Goal: Feedback & Contribution: Contribute content

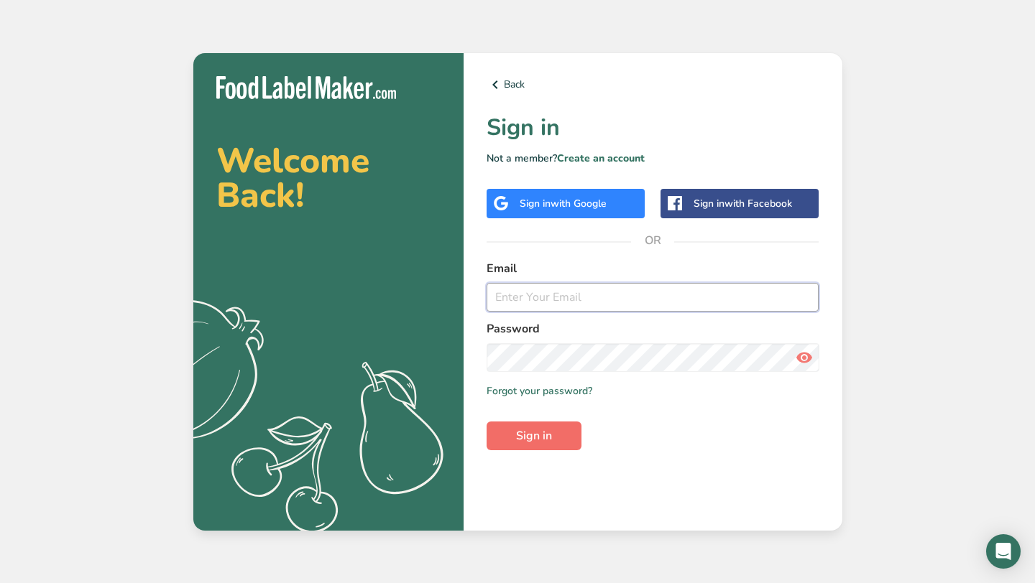
type input "[PERSON_NAME][EMAIL_ADDRESS][DOMAIN_NAME]"
click at [523, 431] on span "Sign in" at bounding box center [534, 436] width 36 height 17
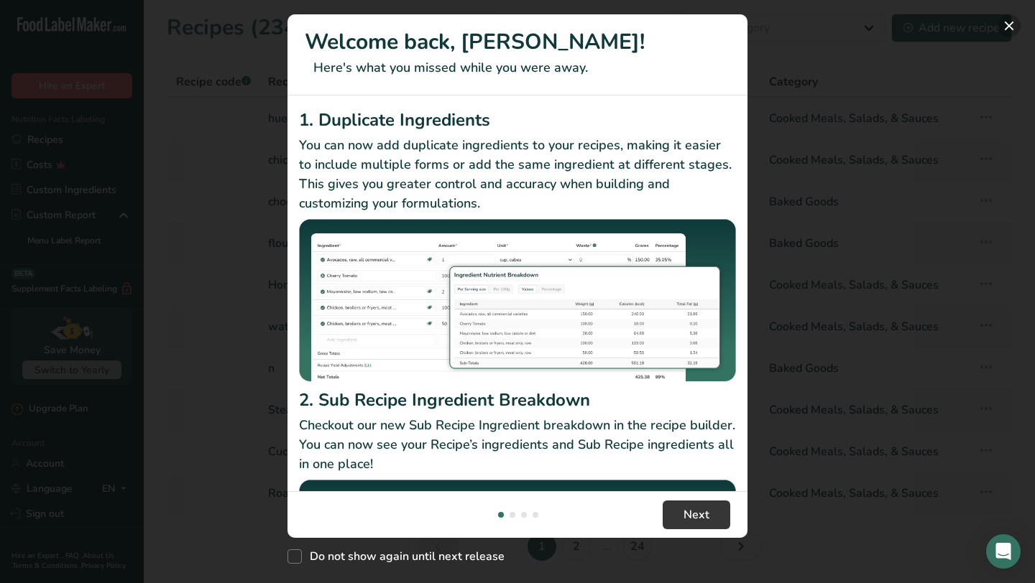
click at [1009, 29] on button "New Features" at bounding box center [1008, 25] width 23 height 23
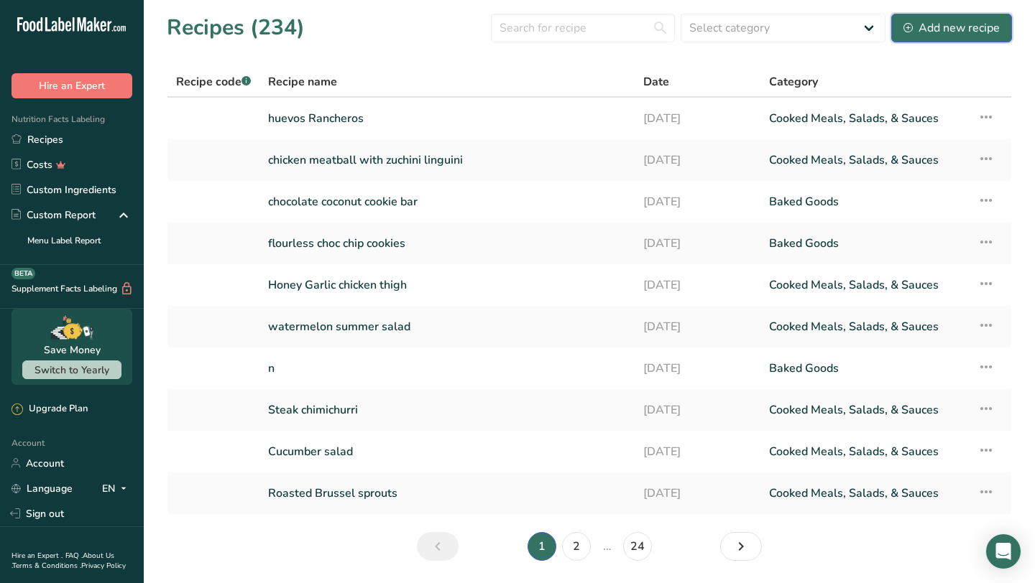
click at [949, 32] on div "Add new recipe" at bounding box center [951, 27] width 96 height 17
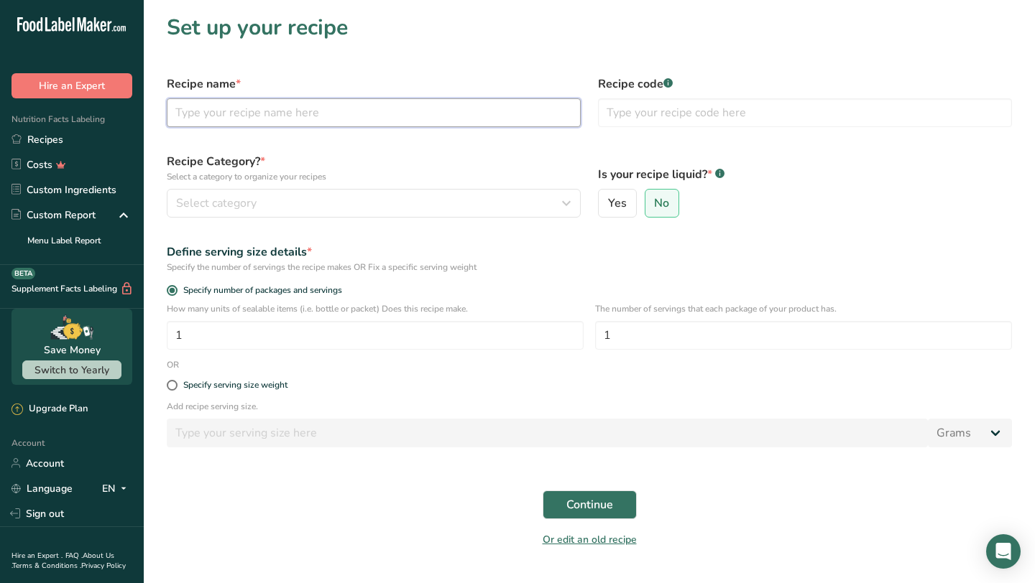
click at [338, 112] on input "text" at bounding box center [374, 112] width 414 height 29
type input "southwest crunch wrap"
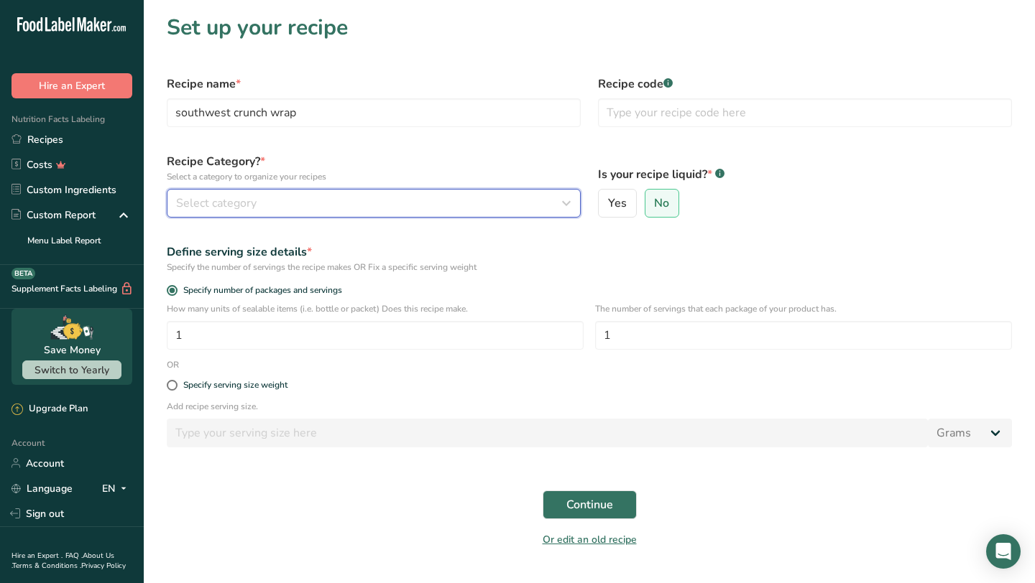
click at [297, 206] on div "Select category" at bounding box center [369, 203] width 387 height 17
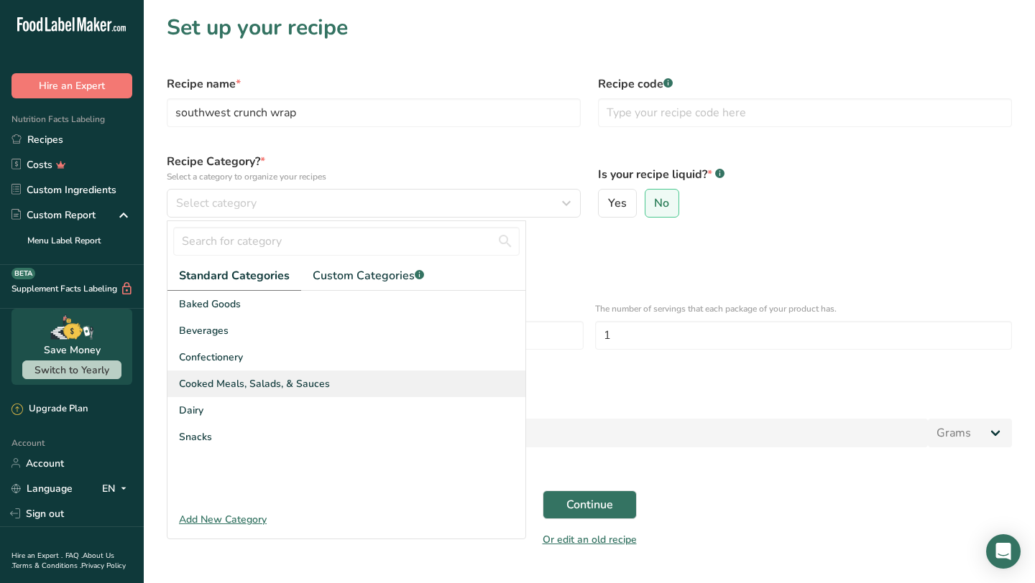
click at [259, 383] on span "Cooked Meals, Salads, & Sauces" at bounding box center [254, 384] width 151 height 15
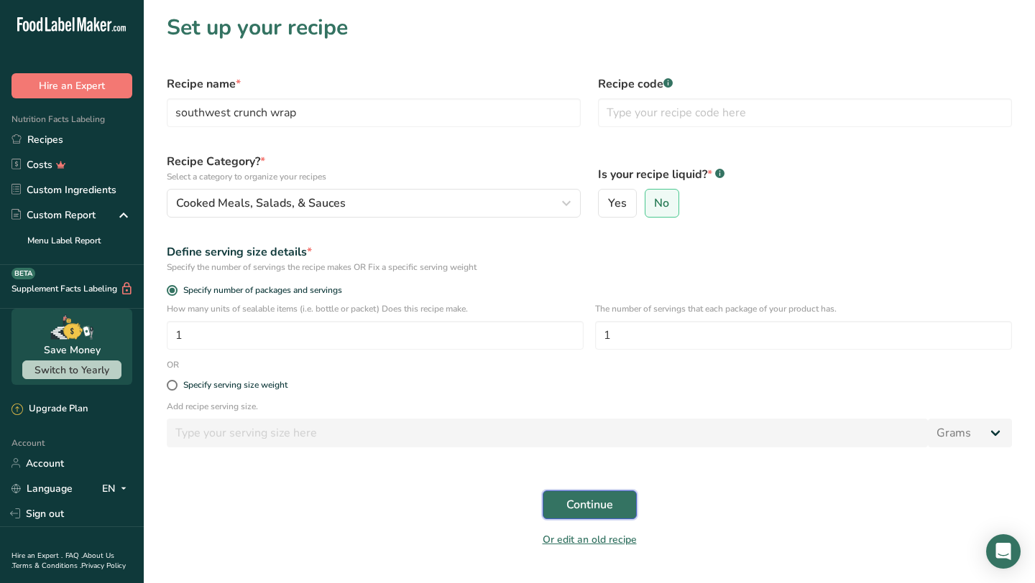
click at [586, 506] on span "Continue" at bounding box center [589, 505] width 47 height 17
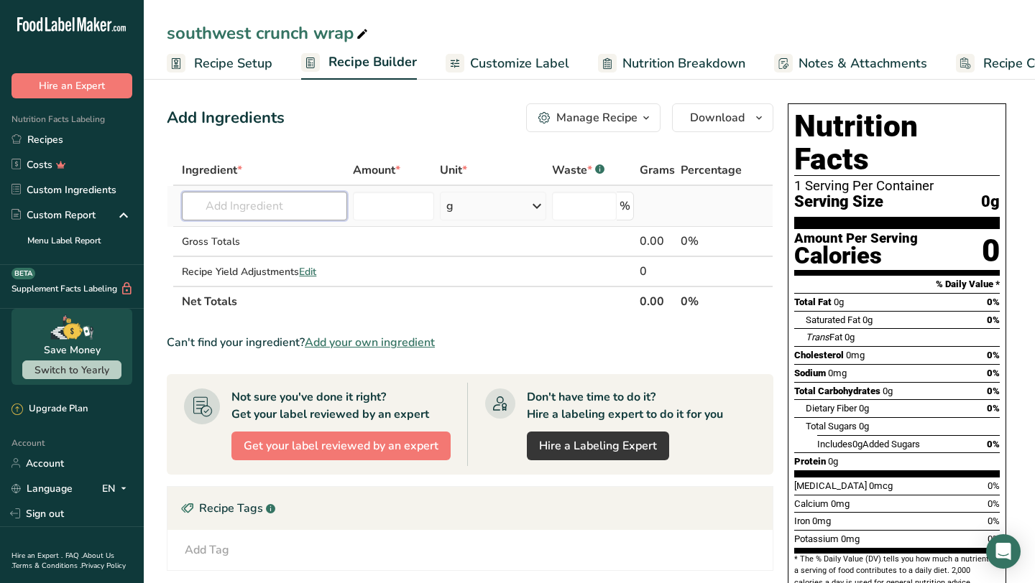
click at [287, 198] on input "text" at bounding box center [264, 206] width 165 height 29
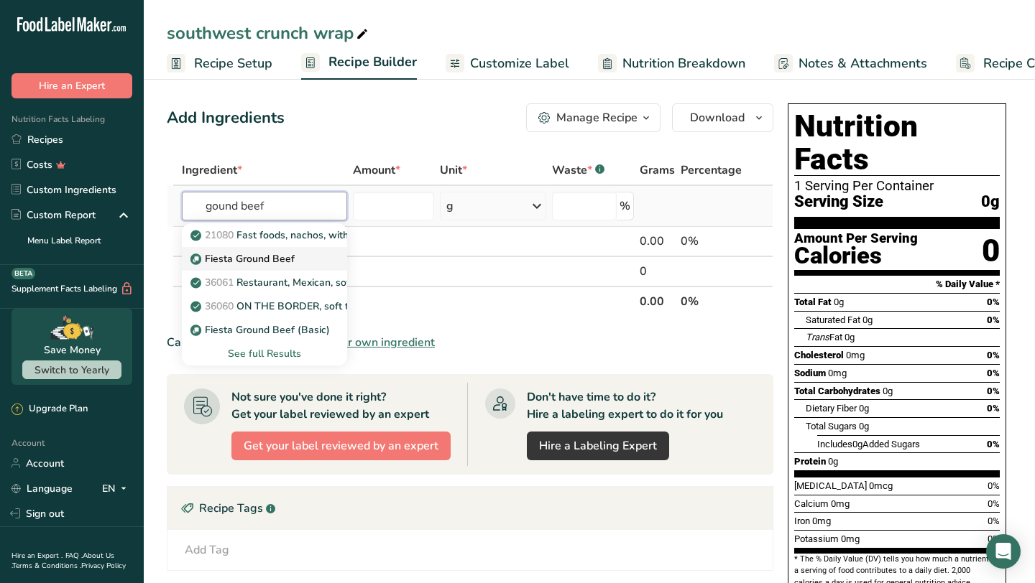
type input "gound beef"
click at [273, 257] on p "Fiesta Ground Beef" at bounding box center [243, 259] width 101 height 15
type input "Fiesta Ground Beef"
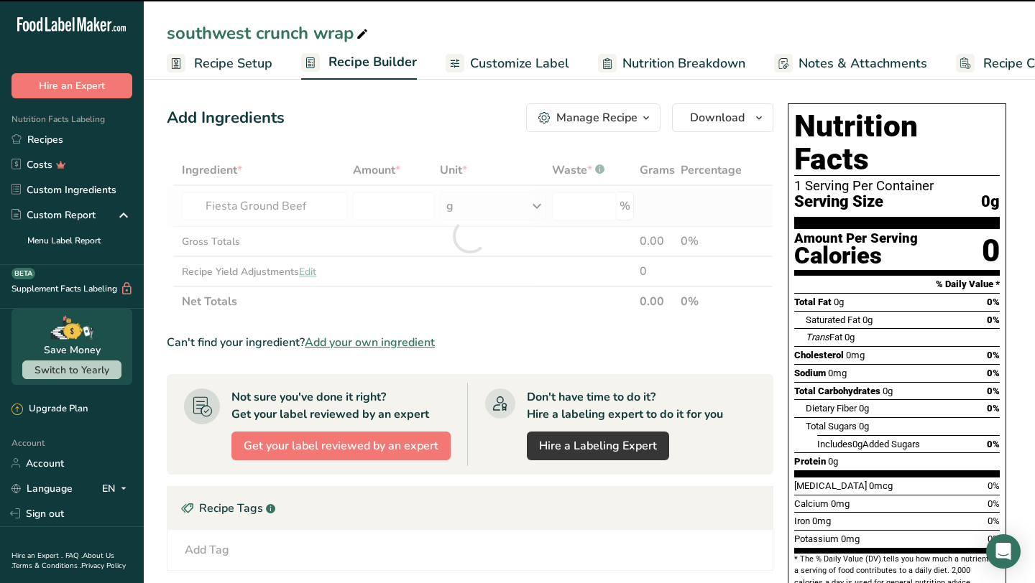
type input "0"
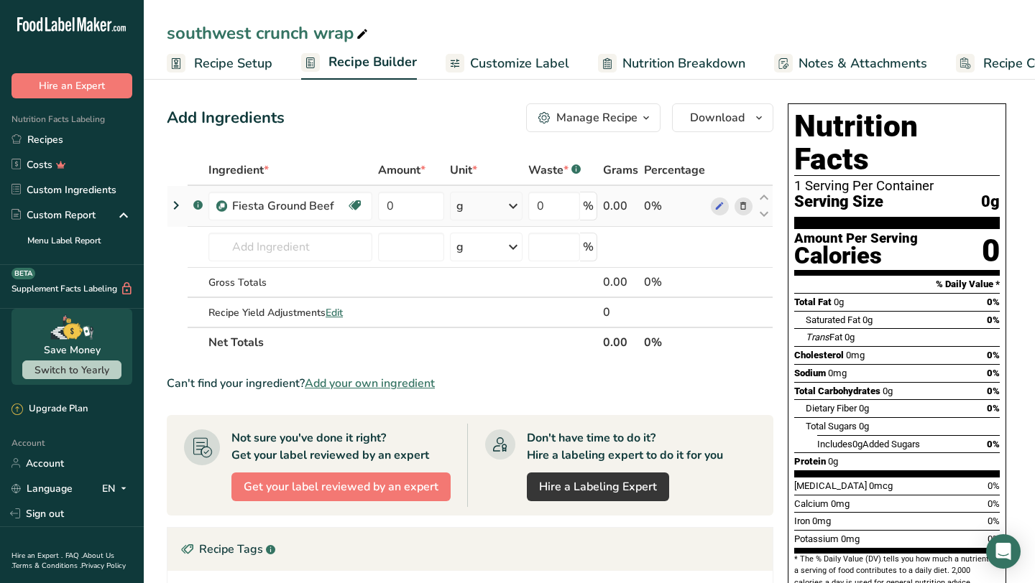
click at [744, 206] on icon at bounding box center [743, 206] width 10 height 15
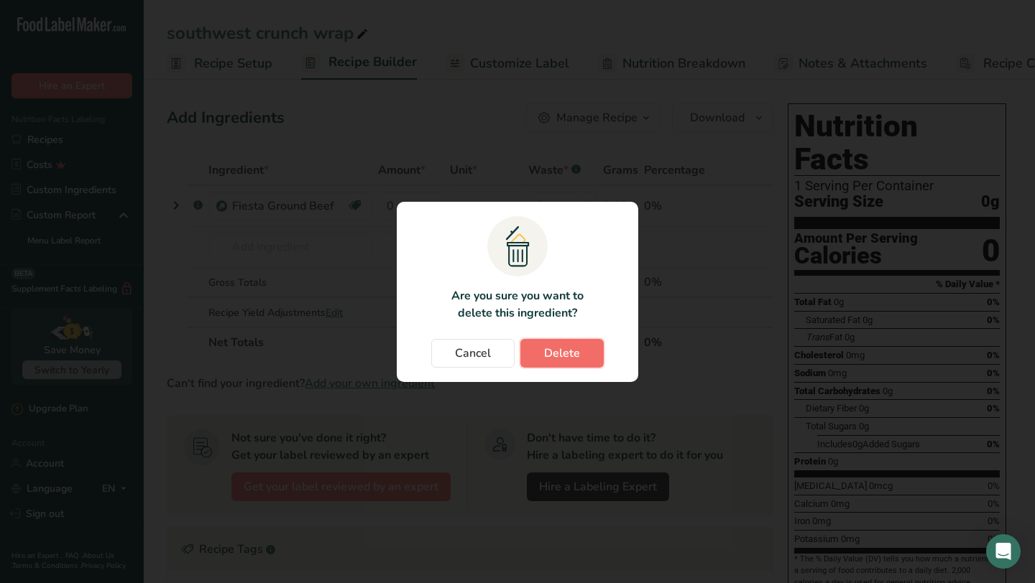
click at [545, 350] on span "Delete" at bounding box center [562, 353] width 36 height 17
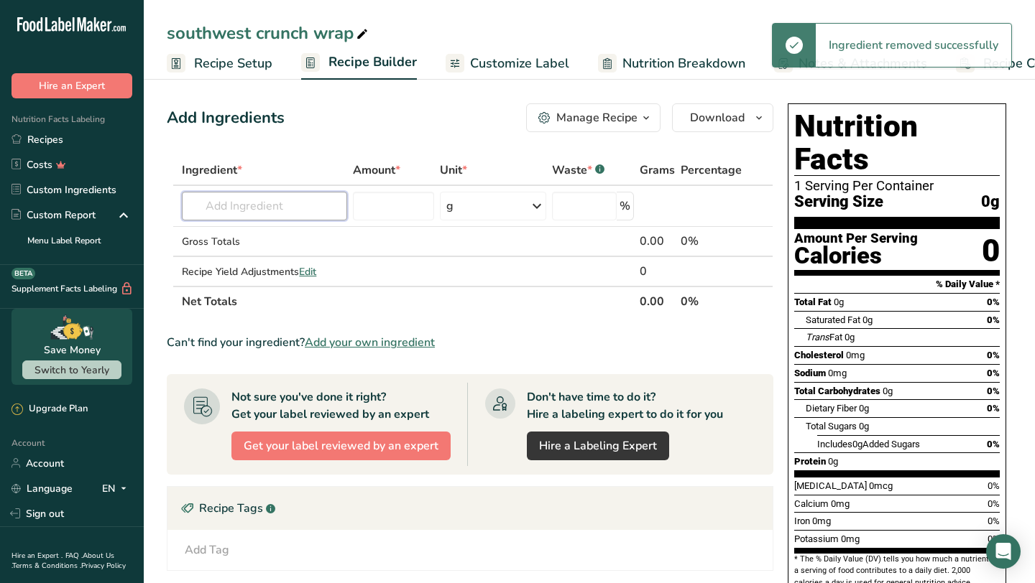
click at [277, 208] on input "text" at bounding box center [264, 206] width 165 height 29
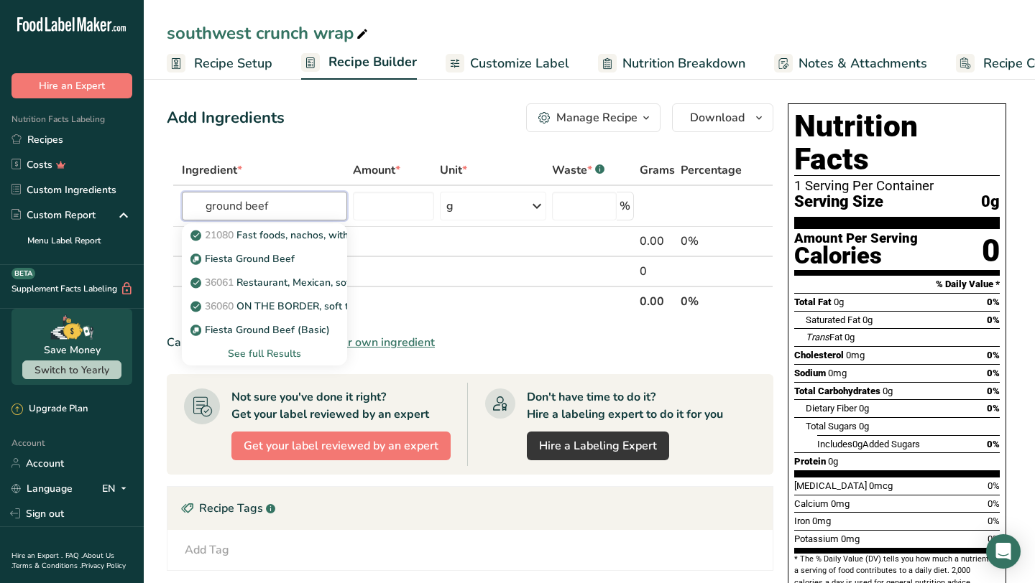
type input "ground beef"
click at [263, 354] on div "See full Results" at bounding box center [264, 353] width 142 height 15
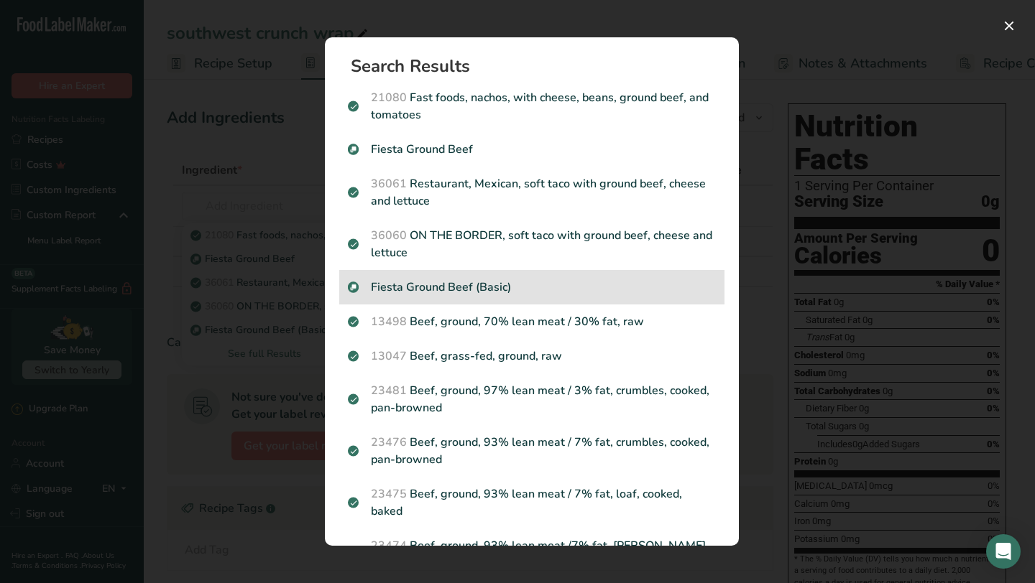
click at [445, 285] on p "Fiesta Ground Beef (Basic)" at bounding box center [532, 287] width 368 height 17
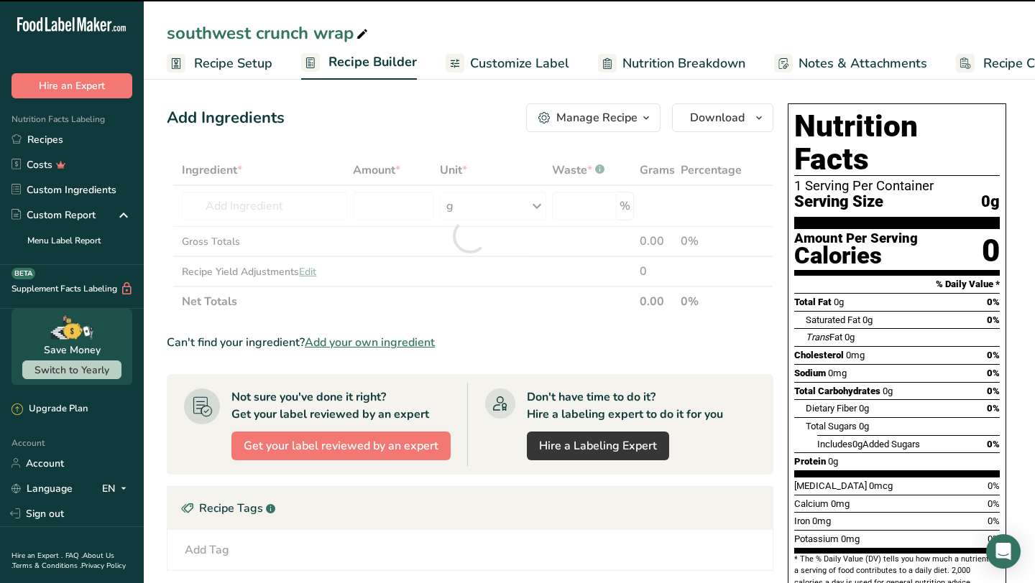
type input "0"
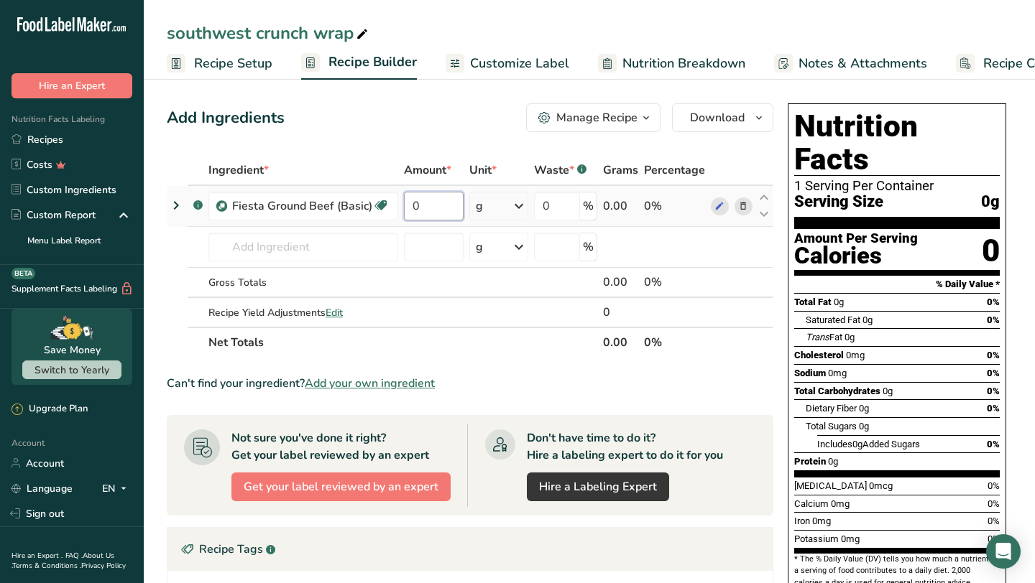
click at [443, 202] on input "0" at bounding box center [434, 206] width 60 height 29
type input "4"
click at [525, 206] on div "Ingredient * Amount * Unit * Waste * .a-a{fill:#347362;}.b-a{fill:#fff;} Grams …" at bounding box center [470, 256] width 606 height 203
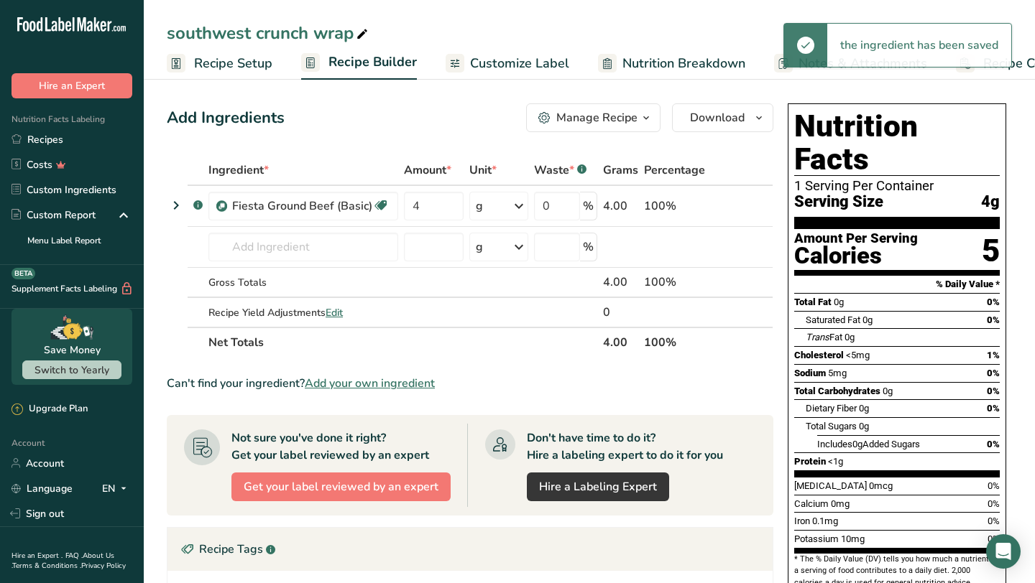
click at [521, 208] on icon at bounding box center [518, 206] width 17 height 26
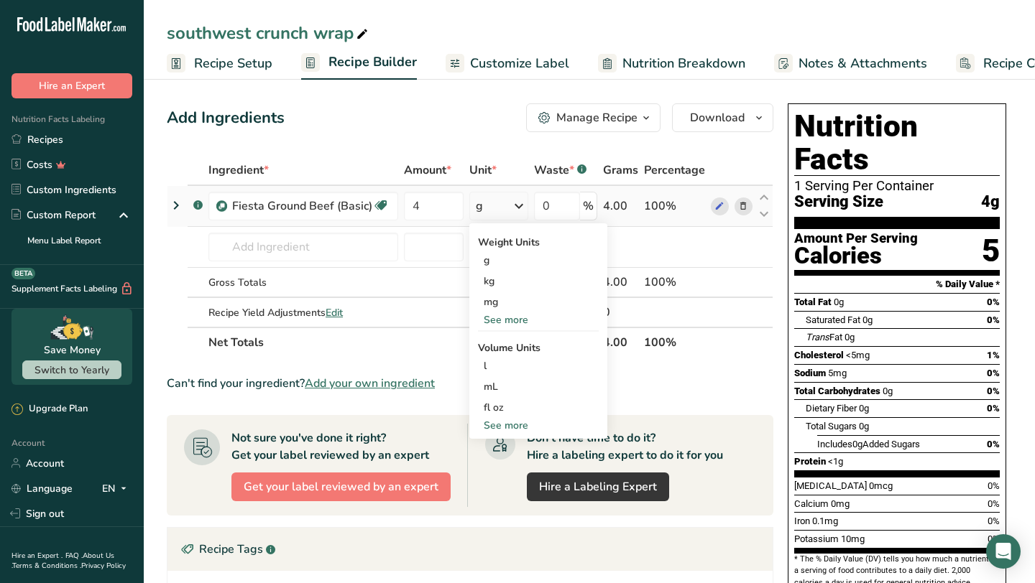
click at [503, 324] on div "See more" at bounding box center [538, 320] width 121 height 15
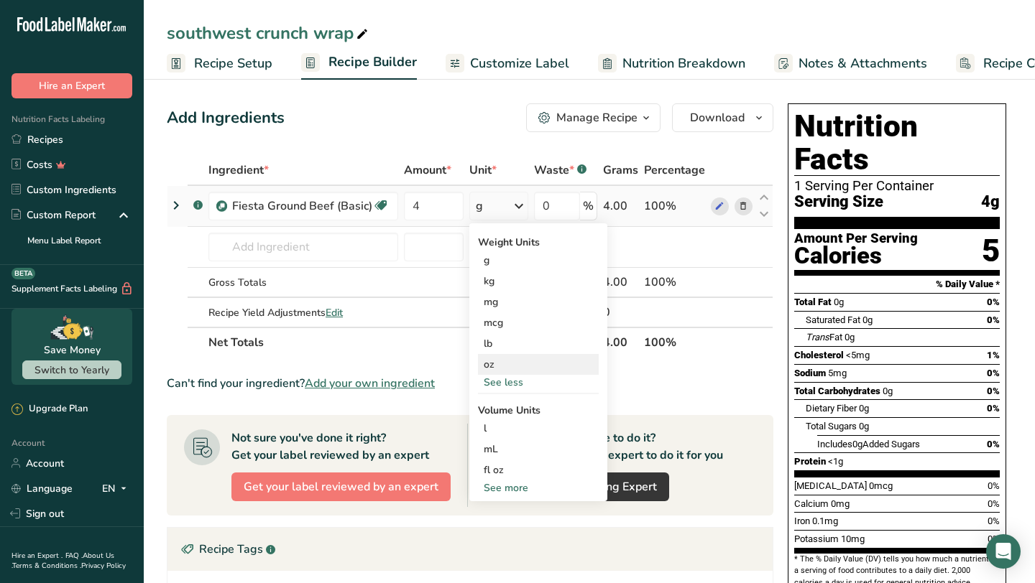
click at [499, 363] on div "oz" at bounding box center [538, 364] width 121 height 21
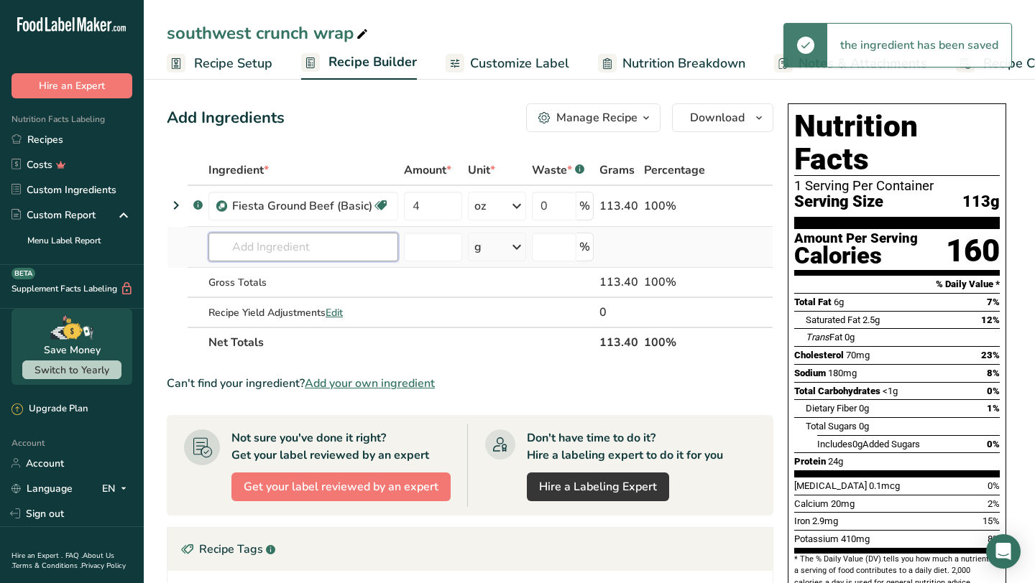
click at [323, 244] on input "text" at bounding box center [303, 247] width 190 height 29
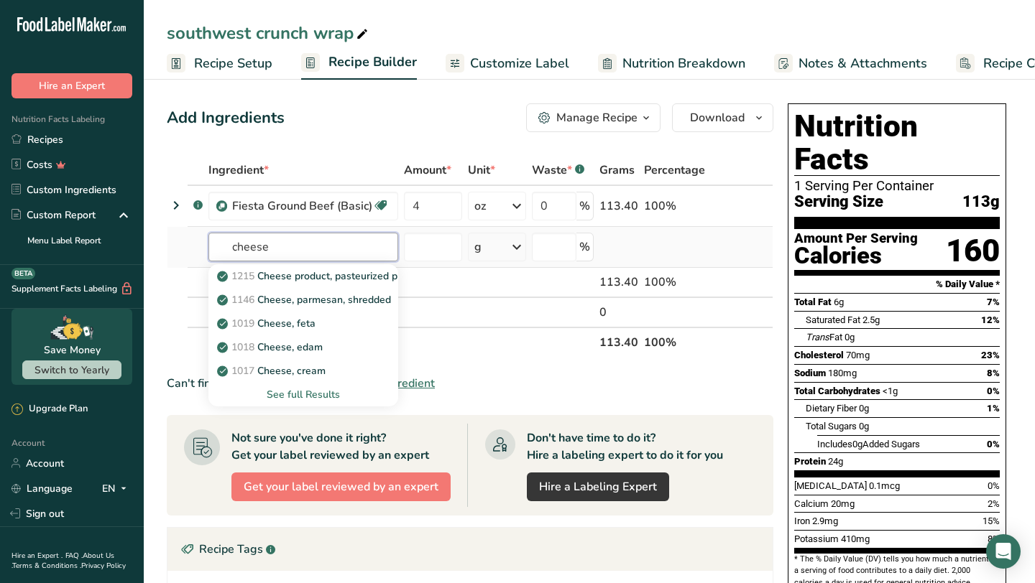
type input "cheese"
click at [314, 392] on div "See full Results" at bounding box center [303, 394] width 167 height 15
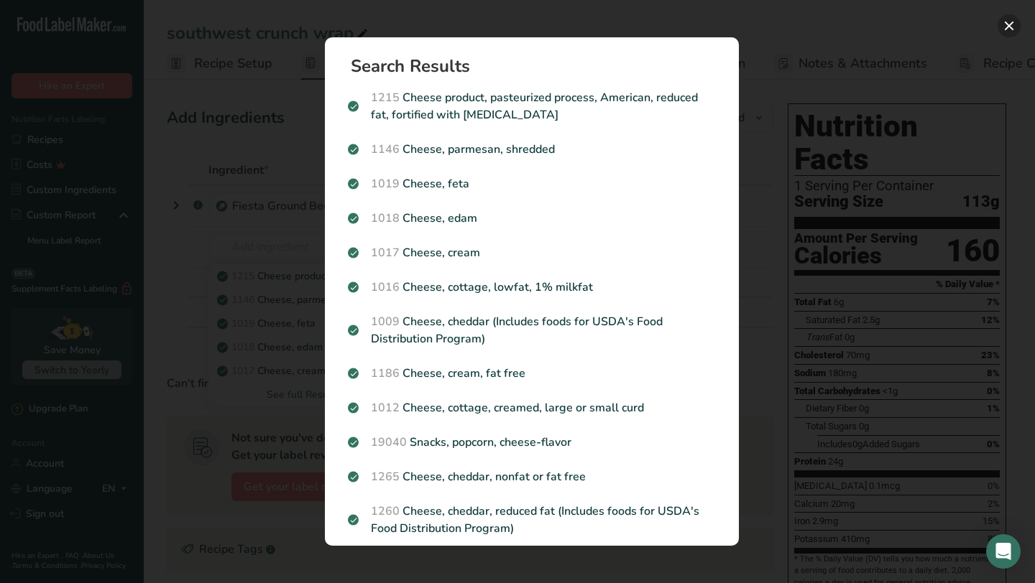
click at [1014, 22] on button "Search results modal" at bounding box center [1008, 25] width 23 height 23
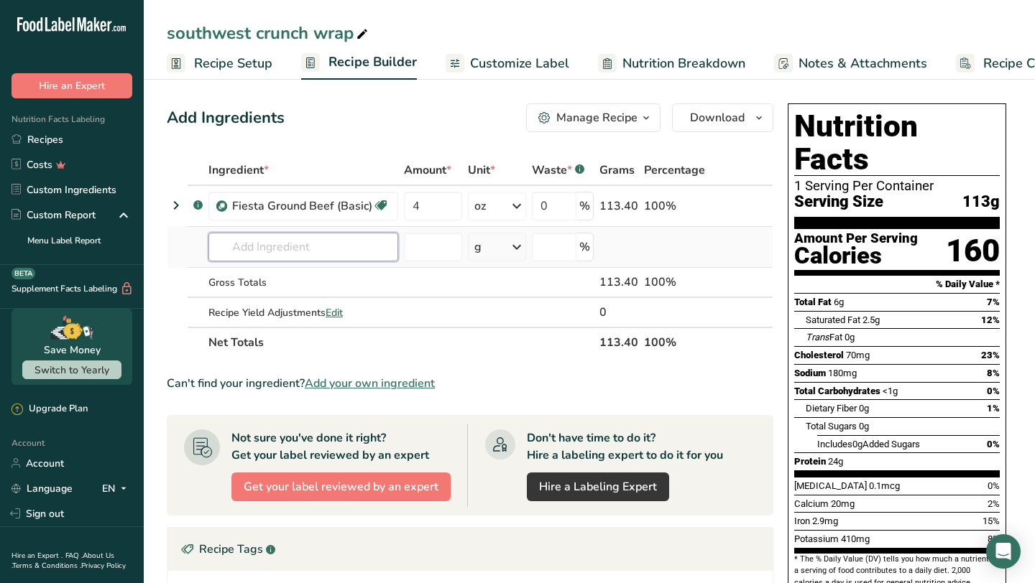
click at [319, 249] on input "text" at bounding box center [303, 247] width 190 height 29
type input "s"
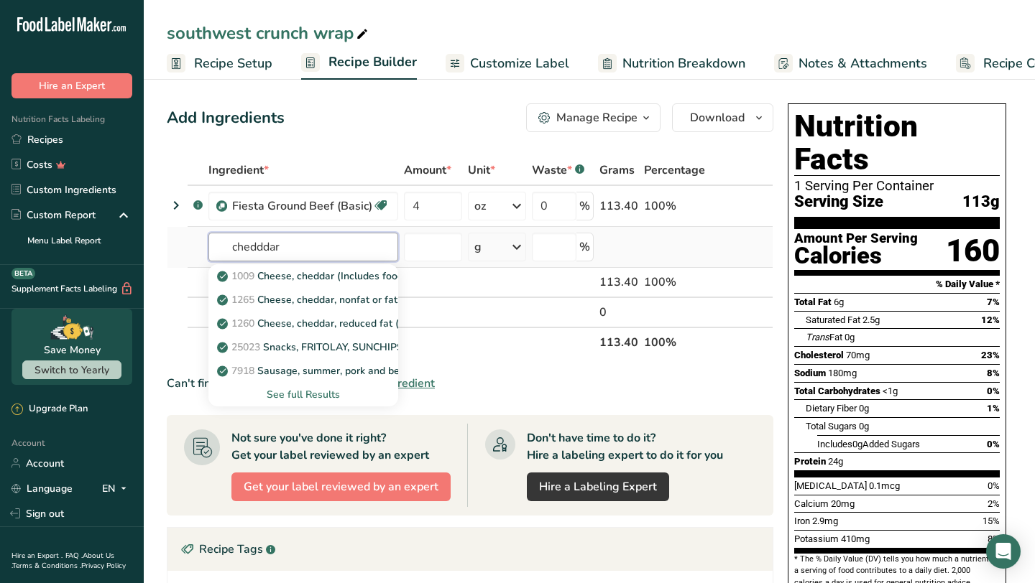
type input "chedddar"
click at [298, 394] on div "See full Results" at bounding box center [303, 394] width 167 height 15
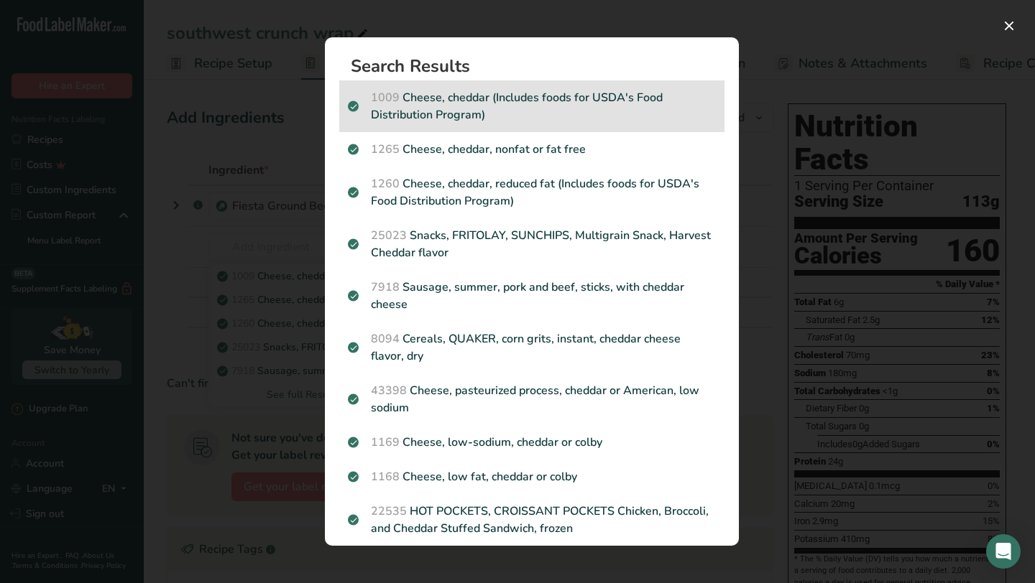
click at [470, 101] on p "1009 Cheese, cheddar (Includes foods for USDA's Food Distribution Program)" at bounding box center [532, 106] width 368 height 34
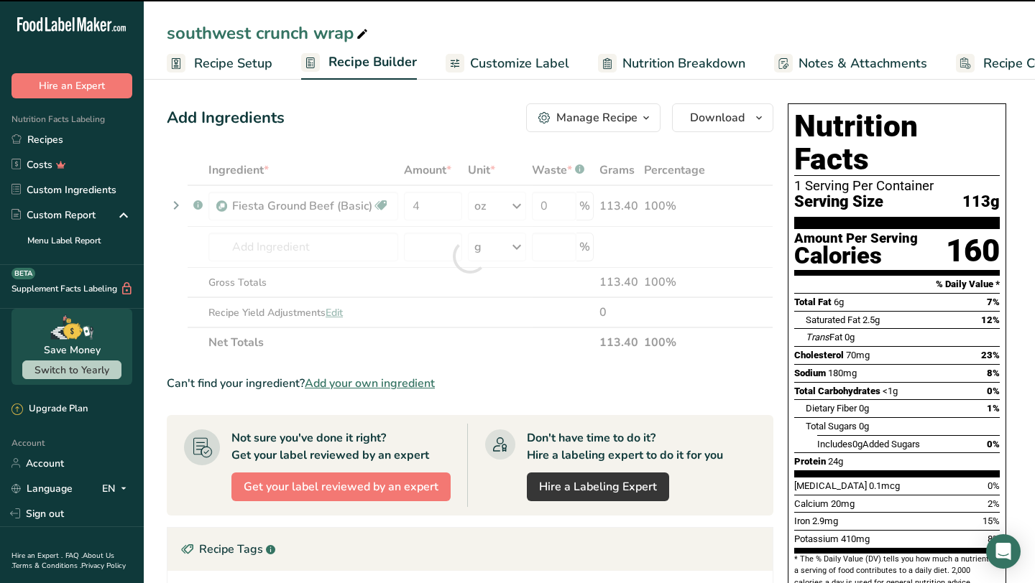
type input "0"
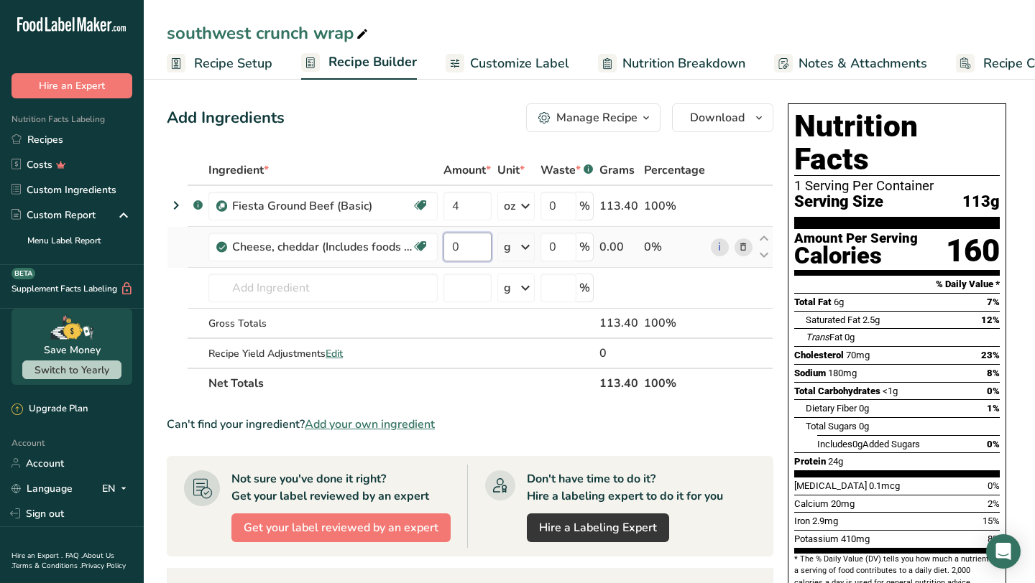
click at [476, 249] on input "0" at bounding box center [467, 247] width 48 height 29
type input "1"
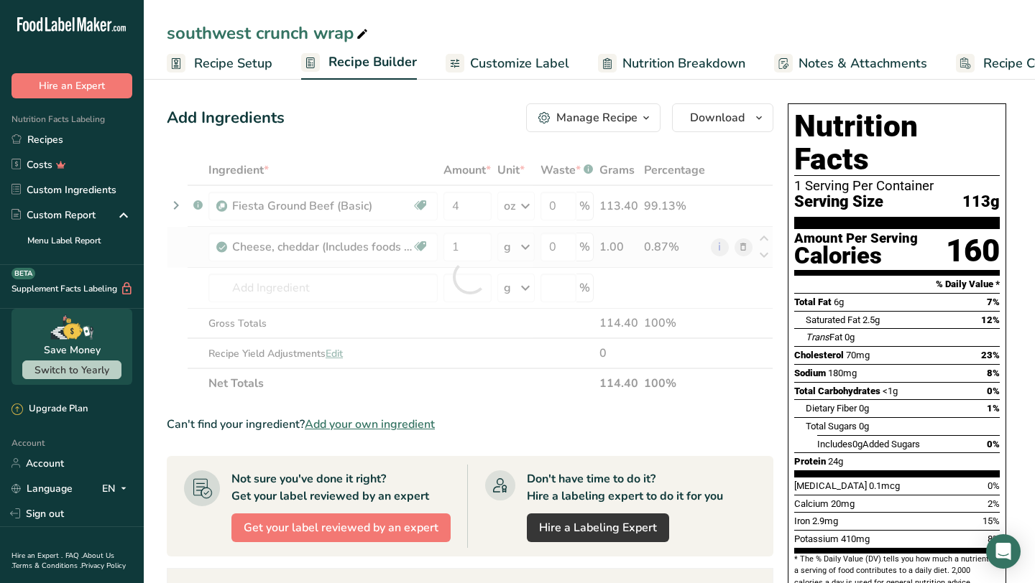
click at [535, 246] on div "Ingredient * Amount * Unit * Waste * .a-a{fill:#347362;}.b-a{fill:#fff;} Grams …" at bounding box center [470, 277] width 606 height 244
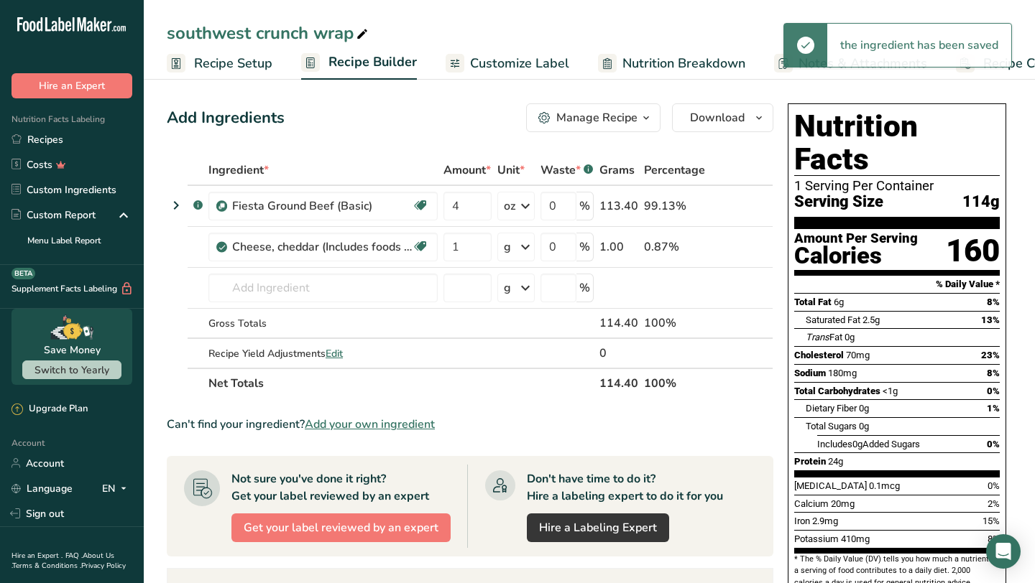
click at [530, 246] on icon at bounding box center [525, 247] width 17 height 26
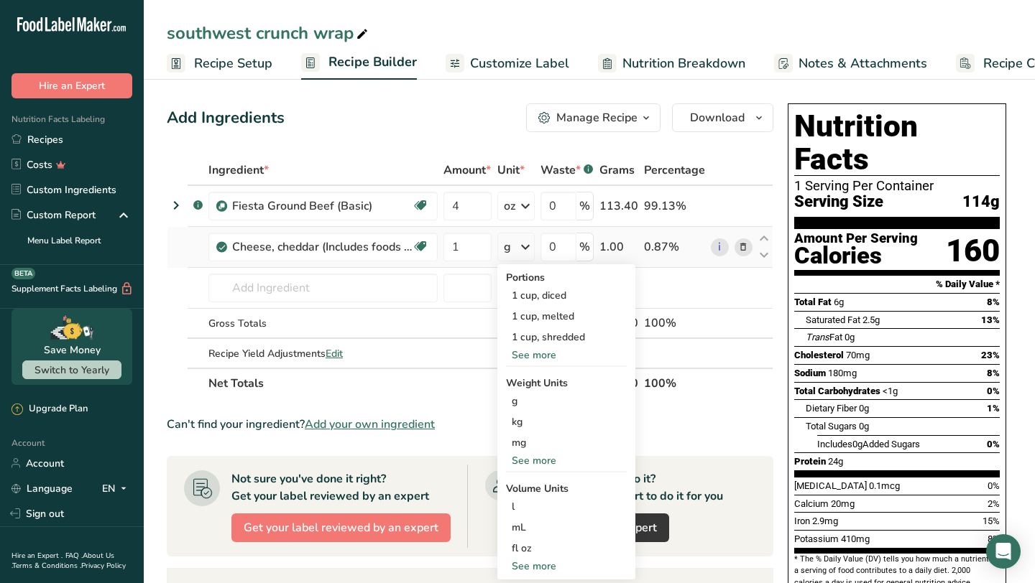
click at [533, 456] on div "See more" at bounding box center [566, 460] width 121 height 15
click at [521, 504] on div "oz" at bounding box center [566, 505] width 121 height 21
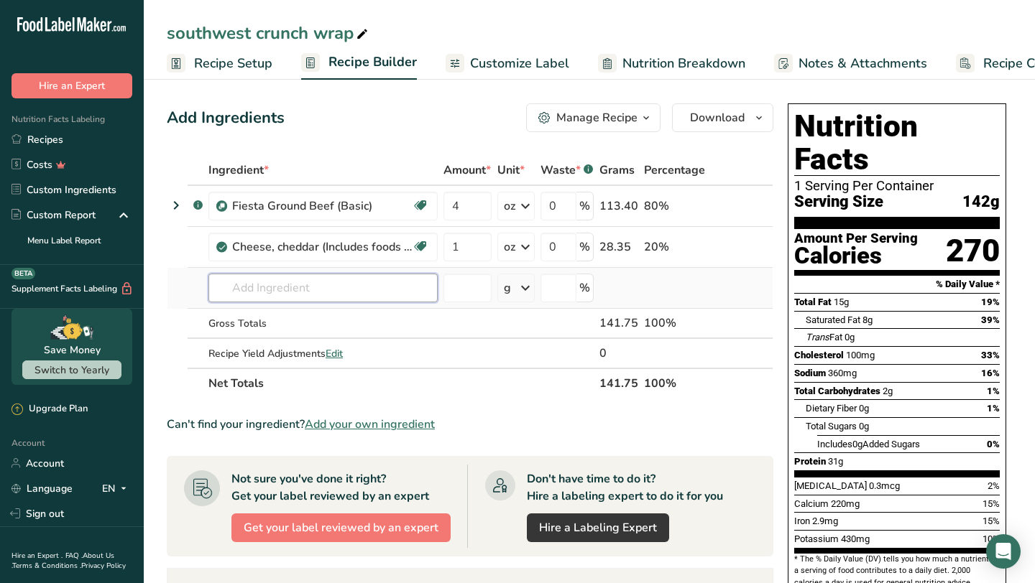
click at [343, 290] on input "text" at bounding box center [322, 288] width 229 height 29
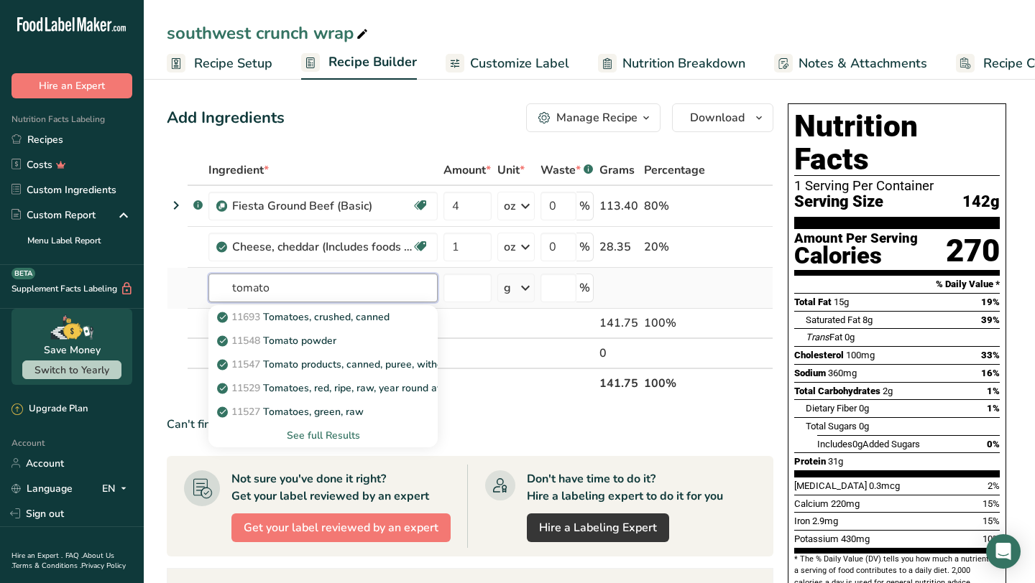
type input "tomato"
click at [324, 432] on div "See full Results" at bounding box center [323, 435] width 206 height 15
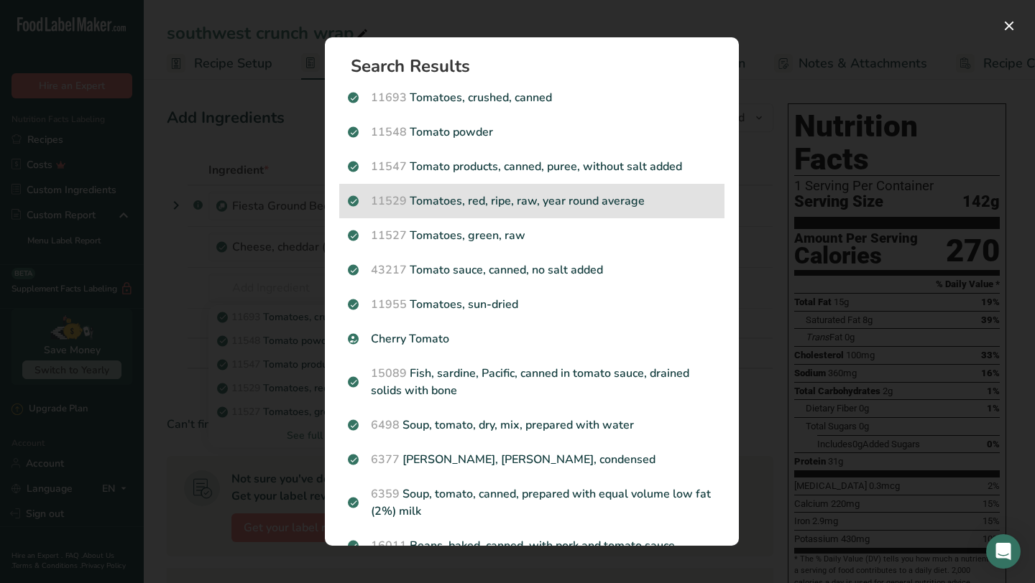
click at [478, 202] on p "11529 Tomatoes, red, ripe, raw, year round average" at bounding box center [532, 201] width 368 height 17
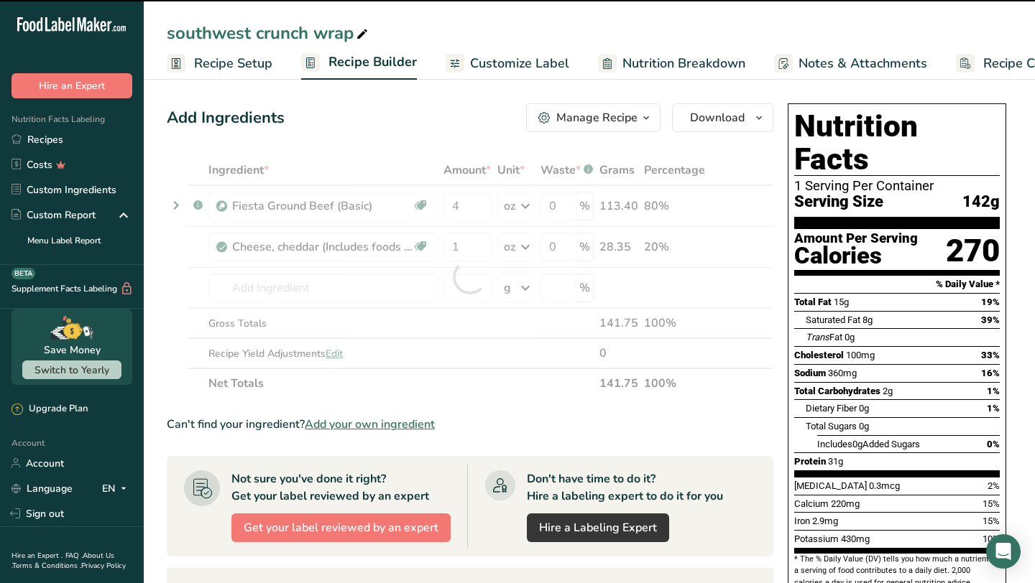
type input "0"
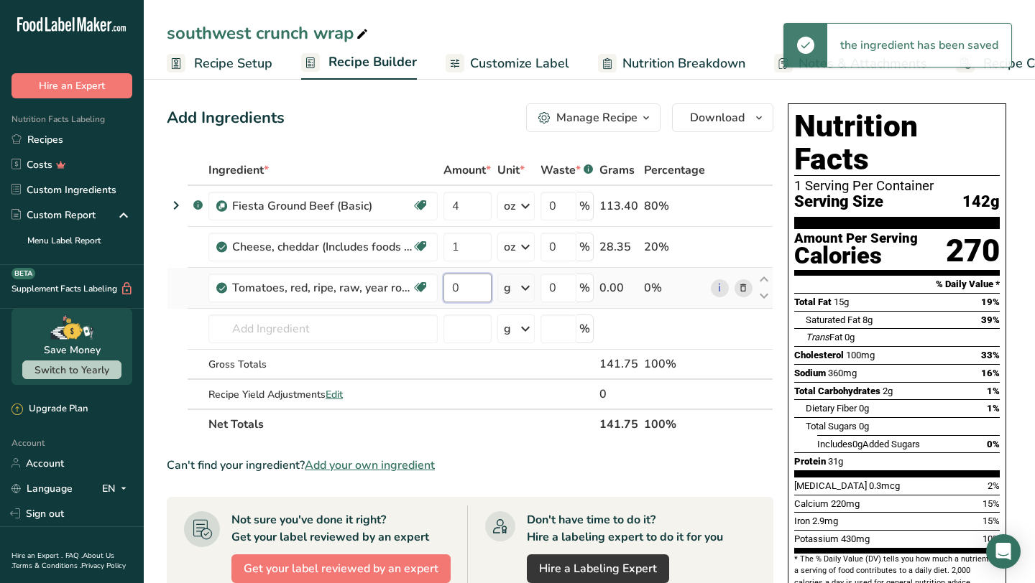
click at [474, 291] on input "0" at bounding box center [467, 288] width 48 height 29
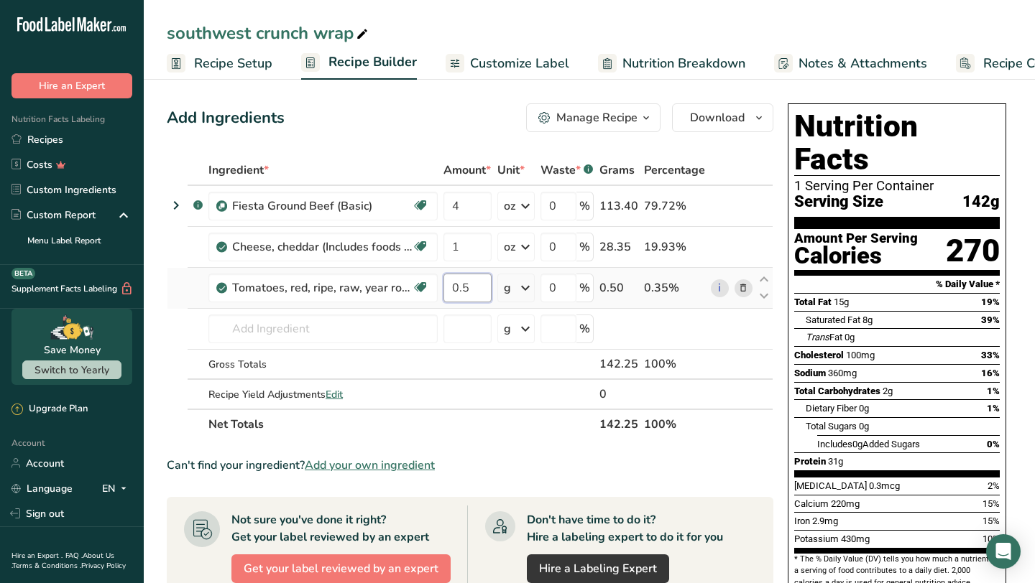
type input "0.5"
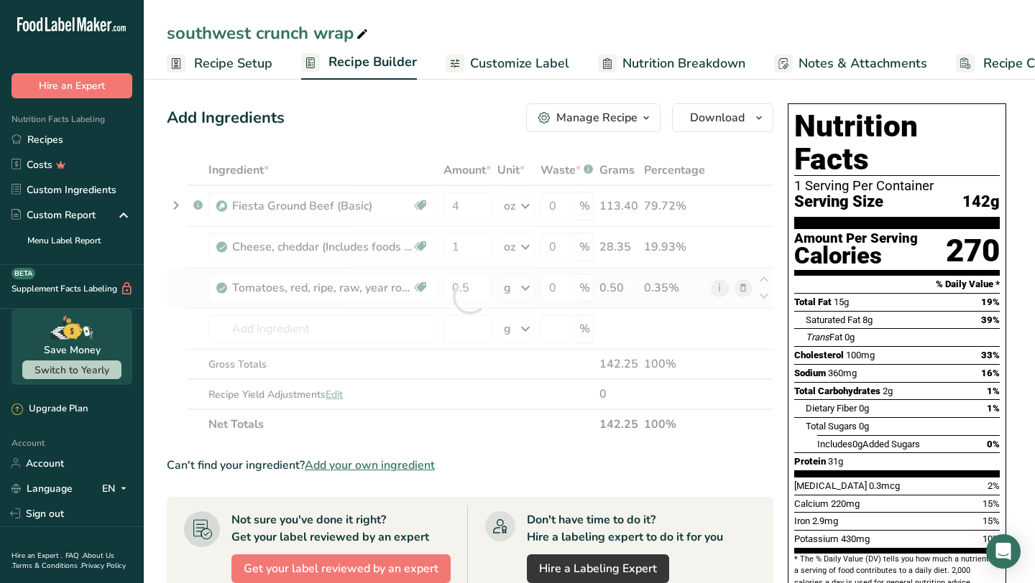
click at [535, 290] on div "Ingredient * Amount * Unit * Waste * .a-a{fill:#347362;}.b-a{fill:#fff;} Grams …" at bounding box center [470, 297] width 606 height 285
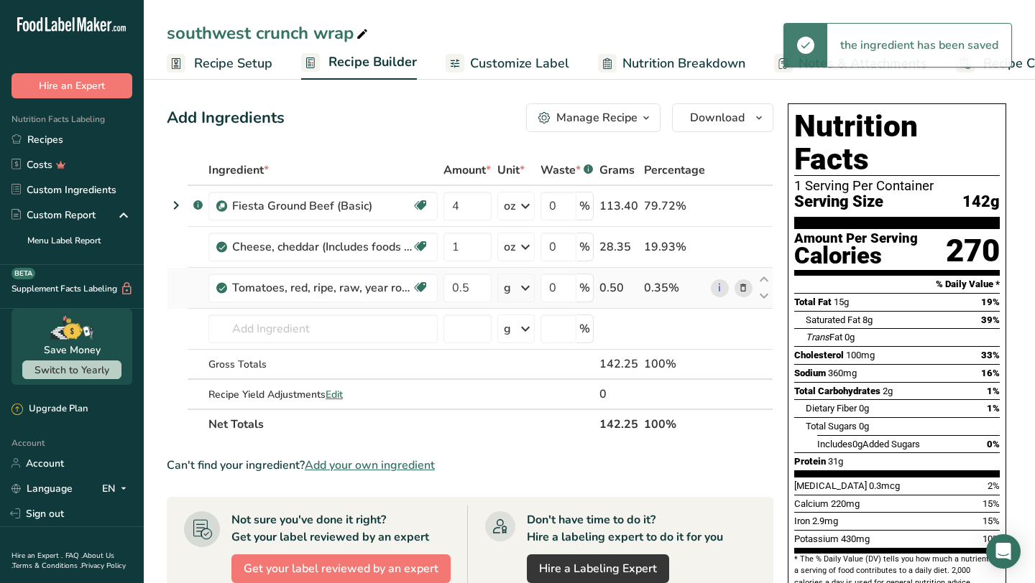
click at [527, 289] on icon at bounding box center [525, 288] width 17 height 26
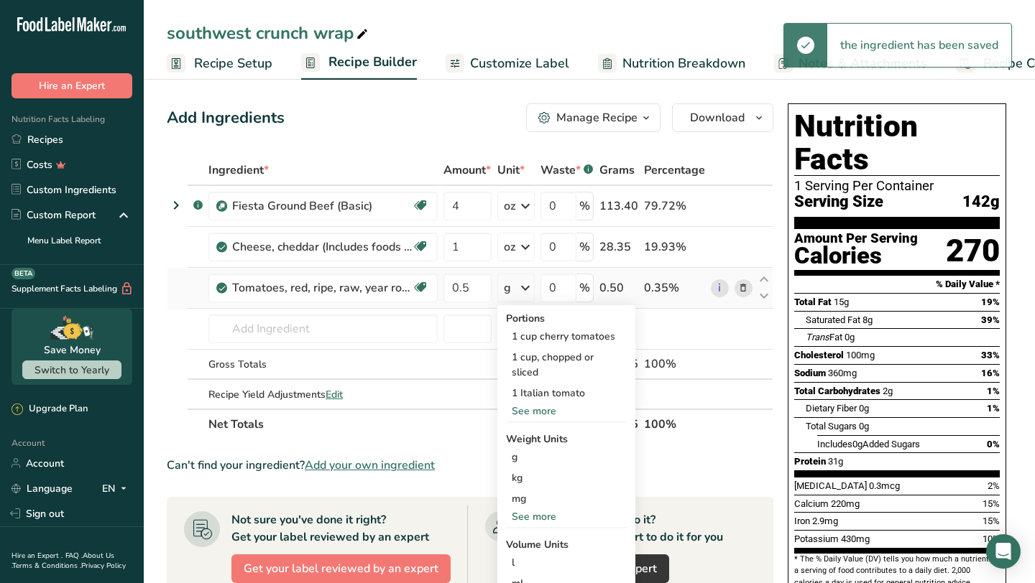
click at [535, 512] on div "See more" at bounding box center [566, 516] width 121 height 15
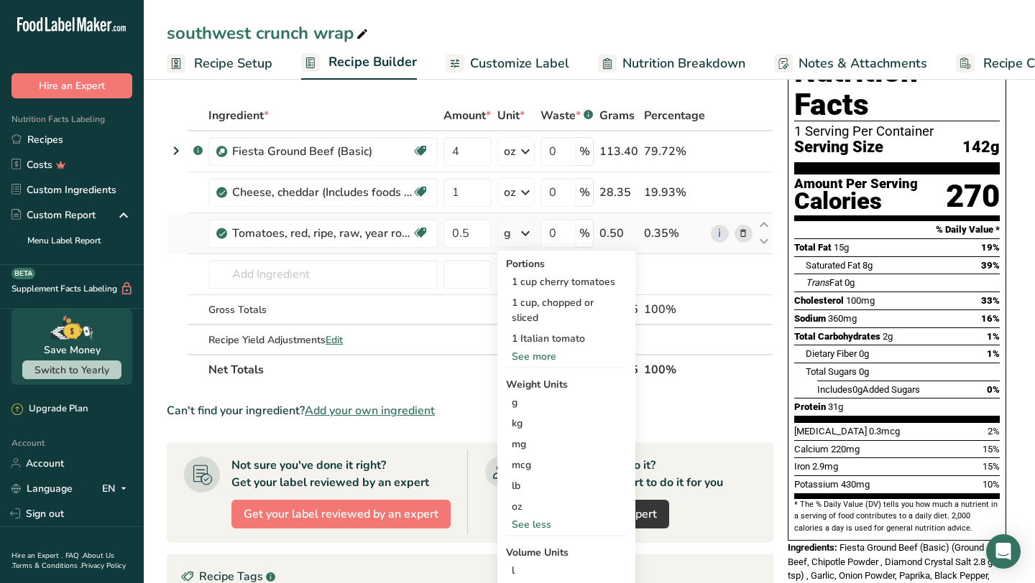
scroll to position [56, 0]
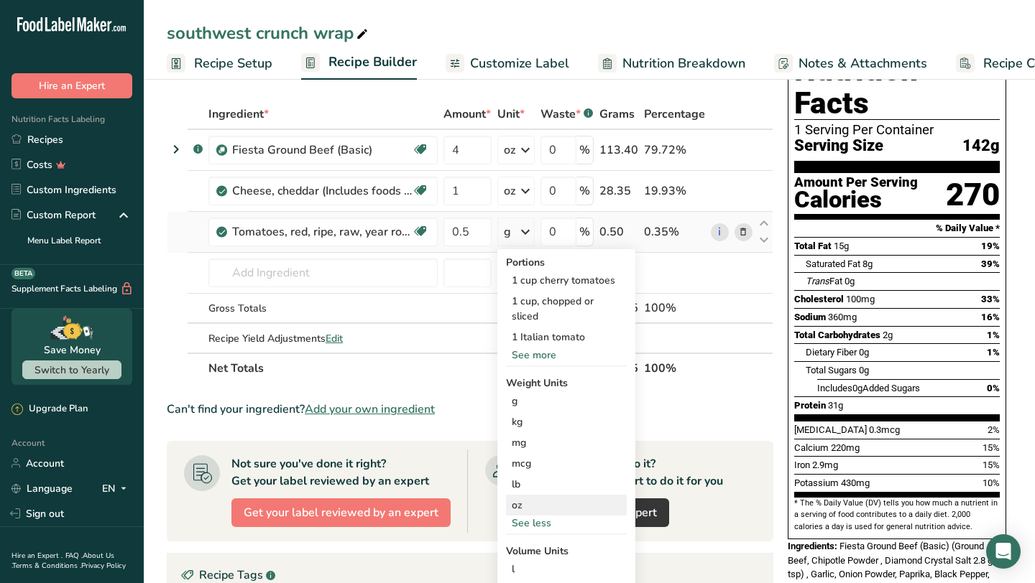
click at [522, 504] on div "oz" at bounding box center [566, 505] width 121 height 21
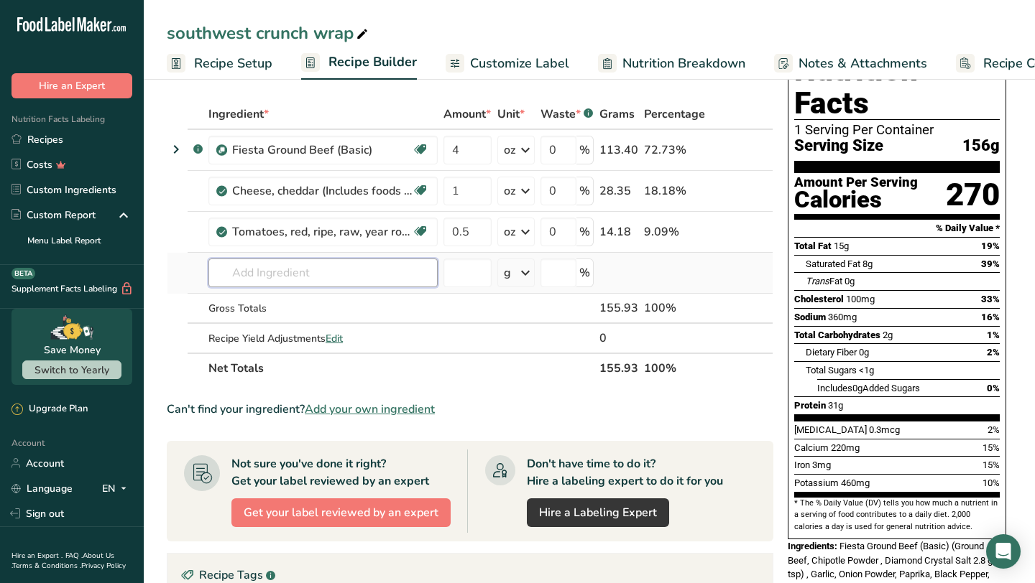
click at [382, 276] on input "text" at bounding box center [322, 273] width 229 height 29
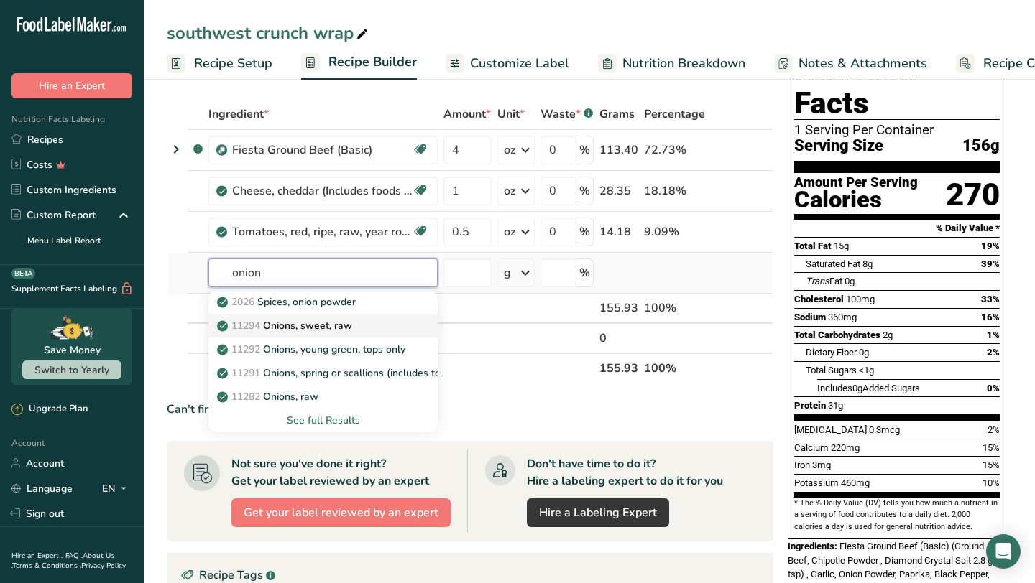
type input "onion"
click at [320, 328] on p "11294 Onions, sweet, raw" at bounding box center [286, 325] width 132 height 15
type input "Onions, sweet, raw"
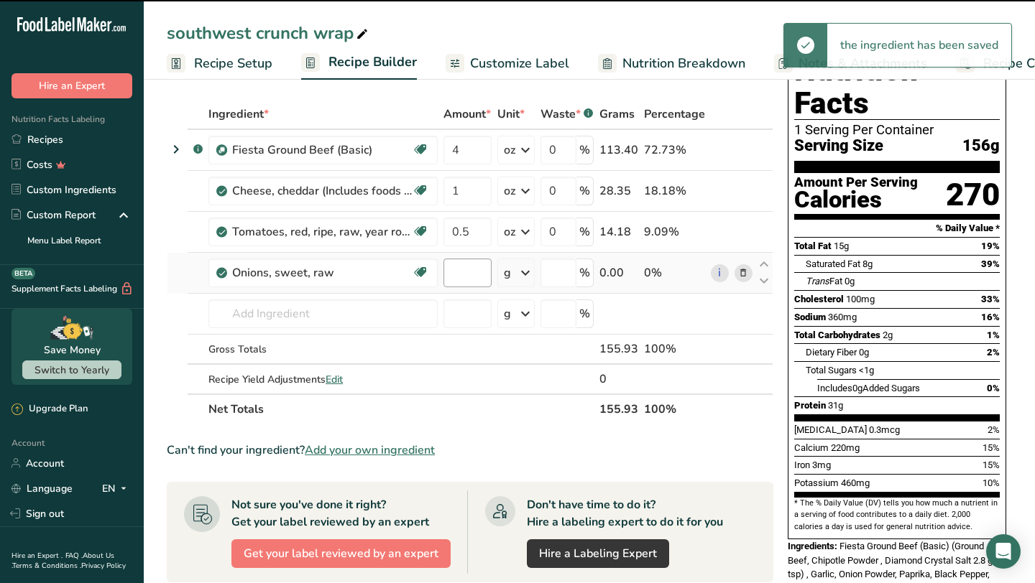
type input "0"
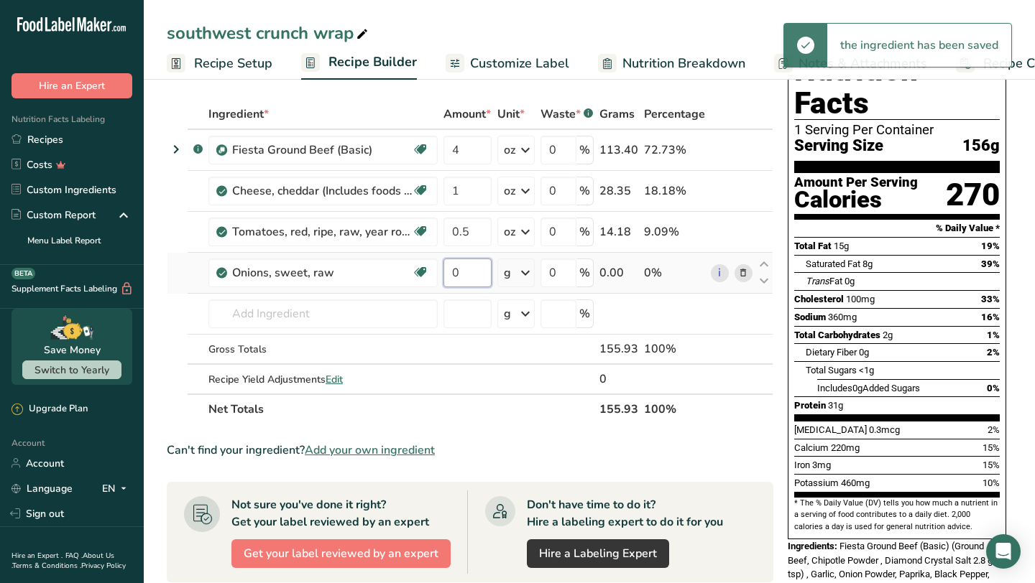
click at [467, 279] on input "0" at bounding box center [467, 273] width 48 height 29
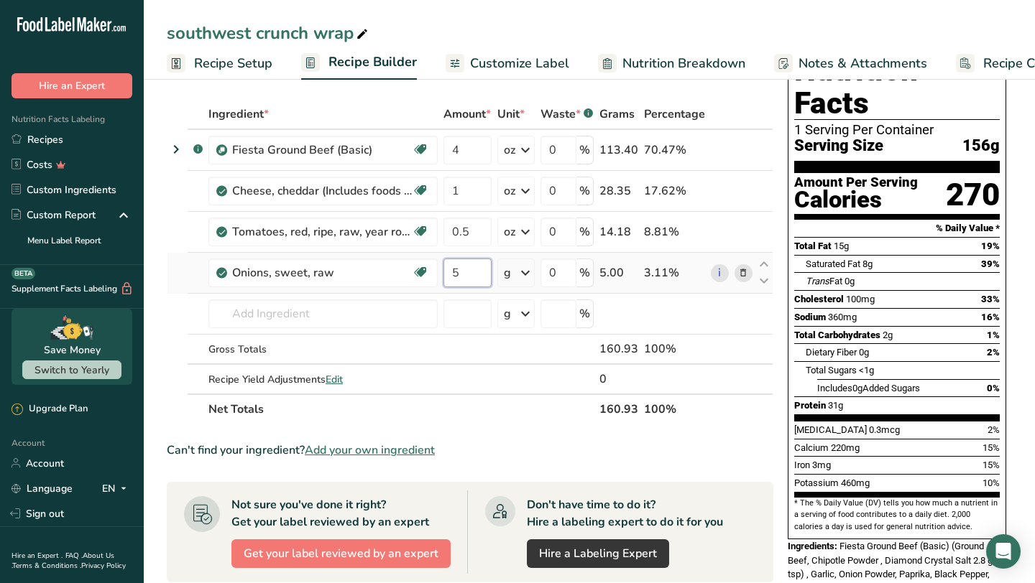
type input "5"
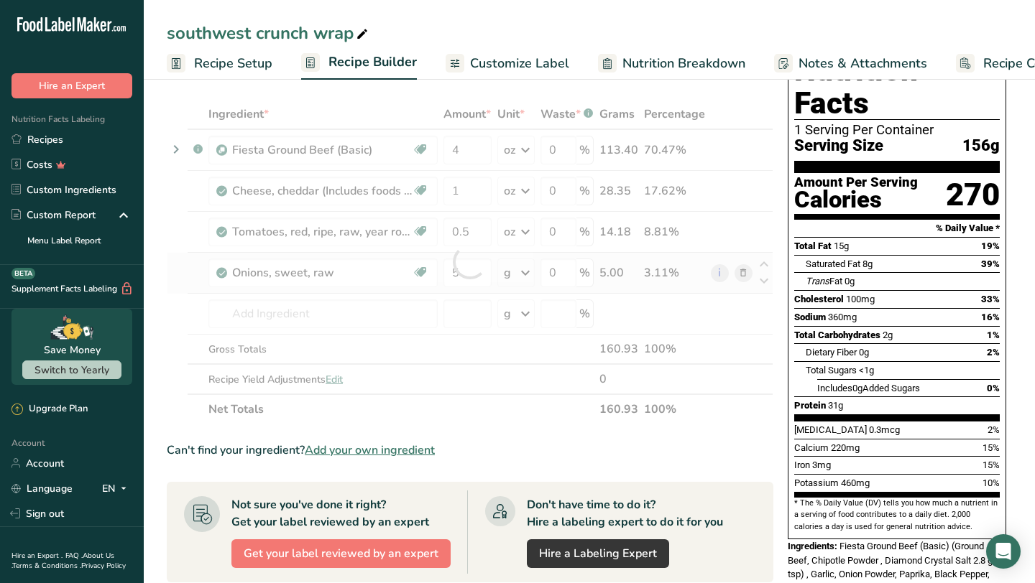
click at [530, 276] on div "Ingredient * Amount * Unit * Waste * .a-a{fill:#347362;}.b-a{fill:#fff;} Grams …" at bounding box center [470, 262] width 606 height 326
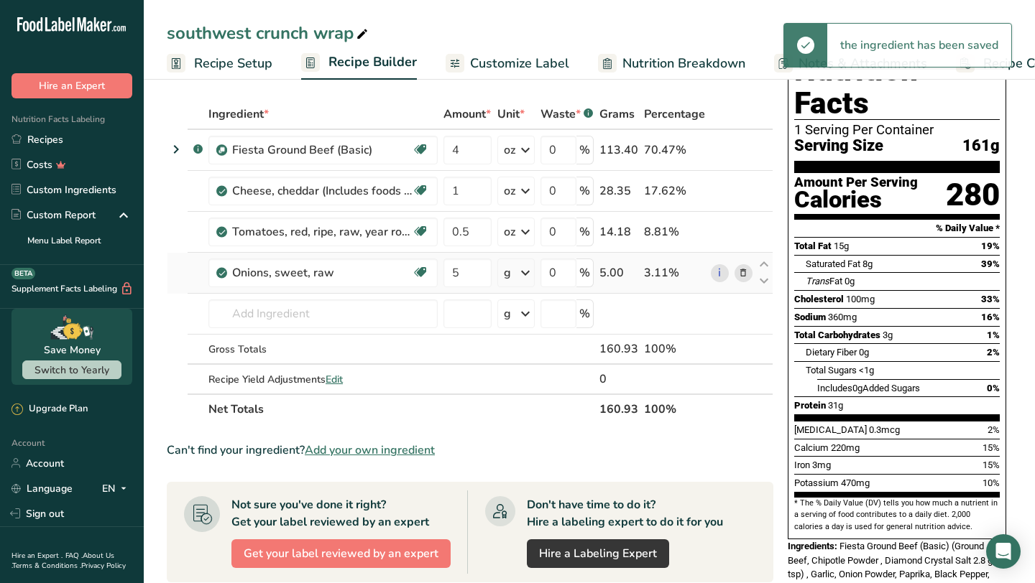
click at [527, 274] on icon at bounding box center [525, 273] width 17 height 26
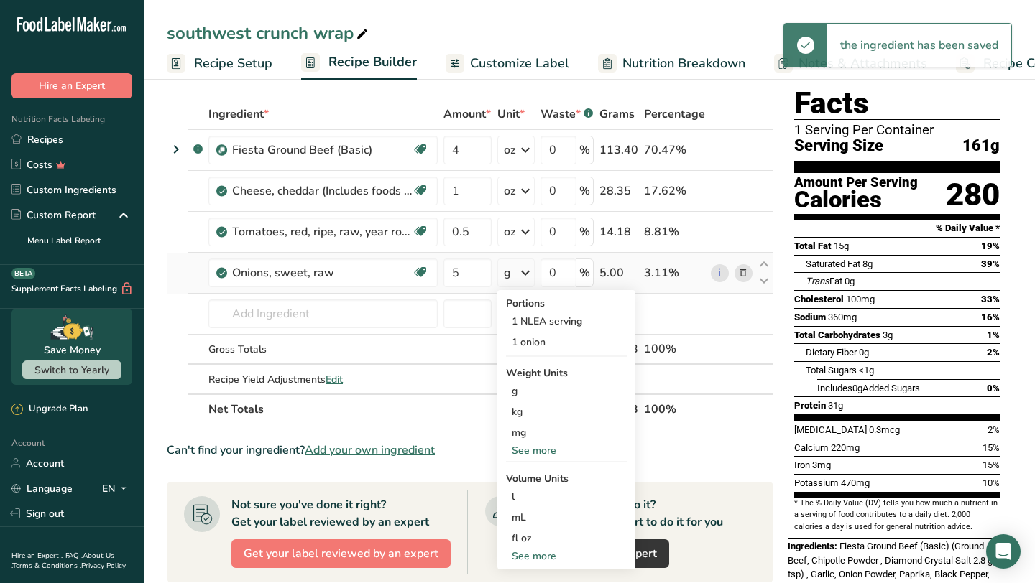
click at [527, 456] on div "See more" at bounding box center [566, 450] width 121 height 15
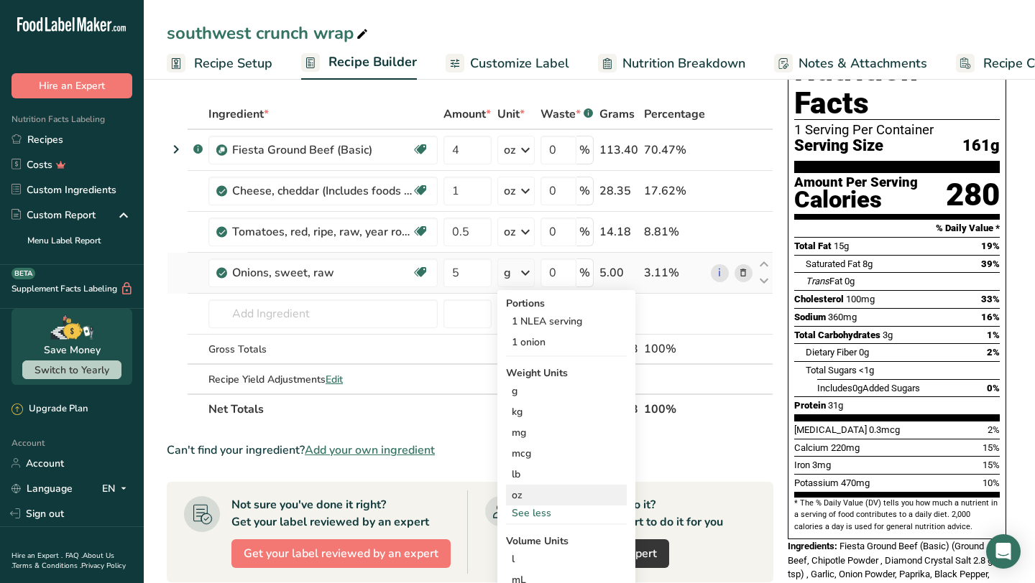
click at [521, 497] on div "oz" at bounding box center [566, 495] width 121 height 21
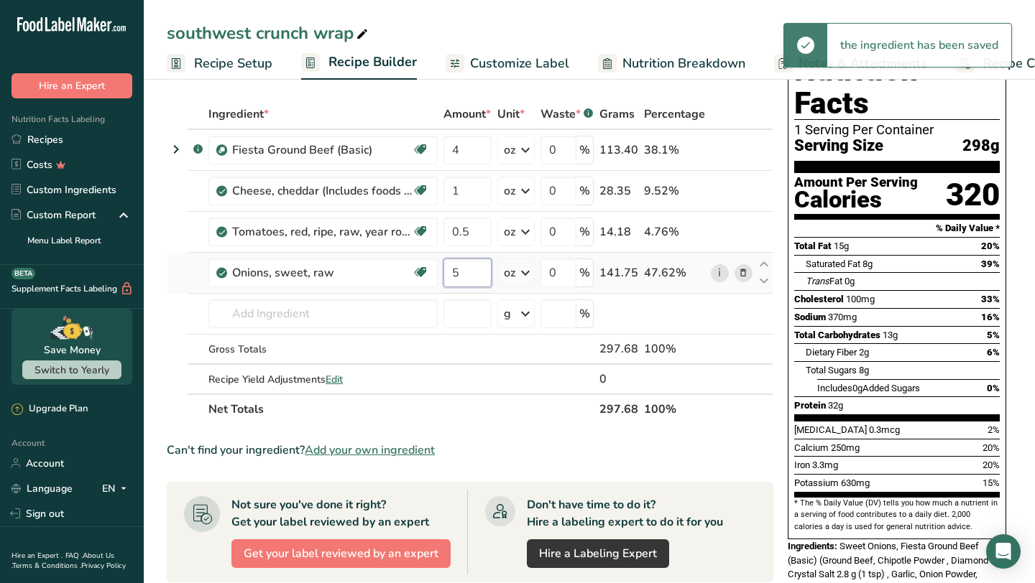
click at [459, 279] on input "5" at bounding box center [467, 273] width 48 height 29
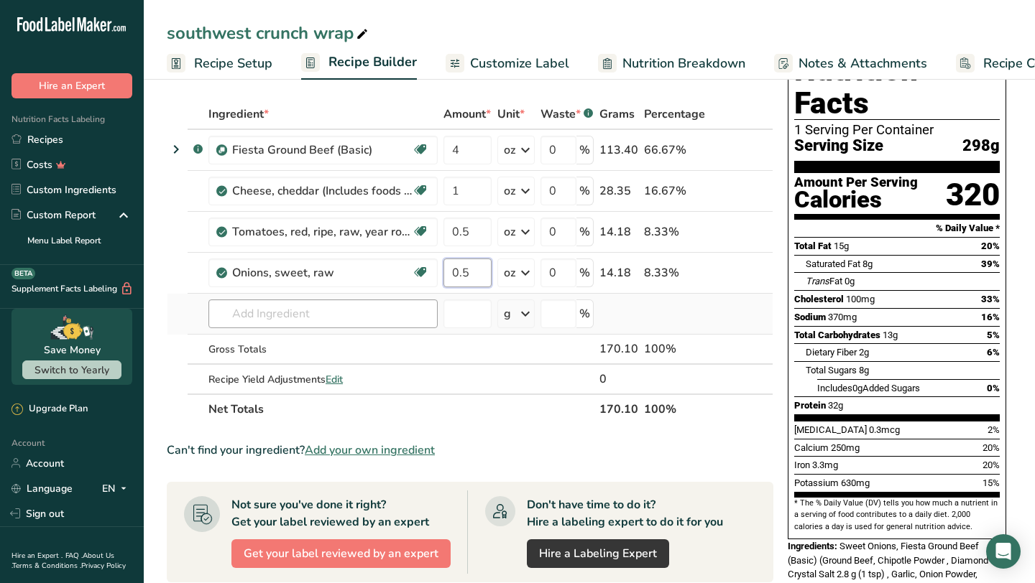
type input "0.5"
click at [322, 310] on div "Ingredient * Amount * Unit * Waste * .a-a{fill:#347362;}.b-a{fill:#fff;} Grams …" at bounding box center [470, 262] width 606 height 326
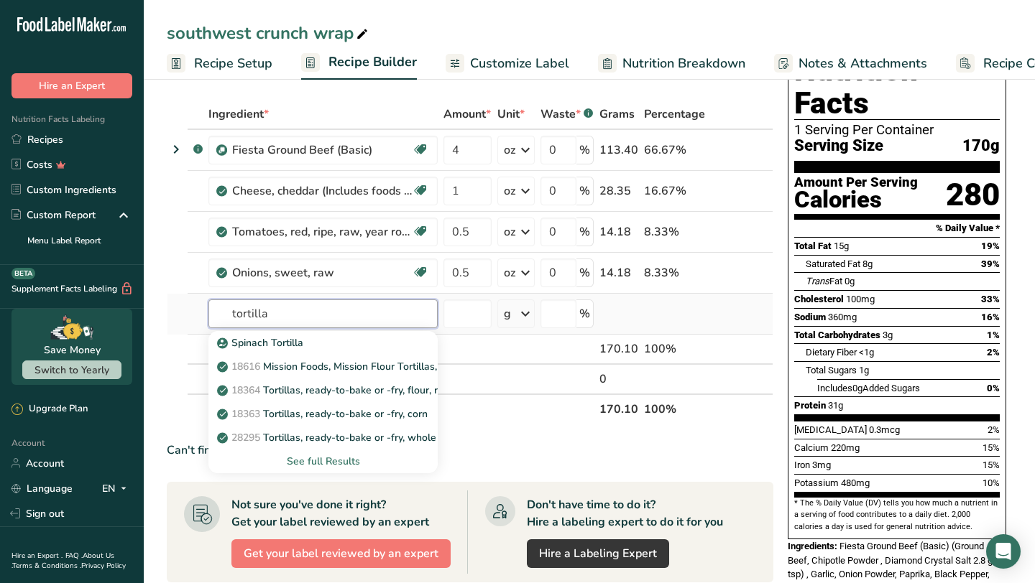
type input "tortilla"
click at [321, 463] on div "See full Results" at bounding box center [323, 461] width 206 height 15
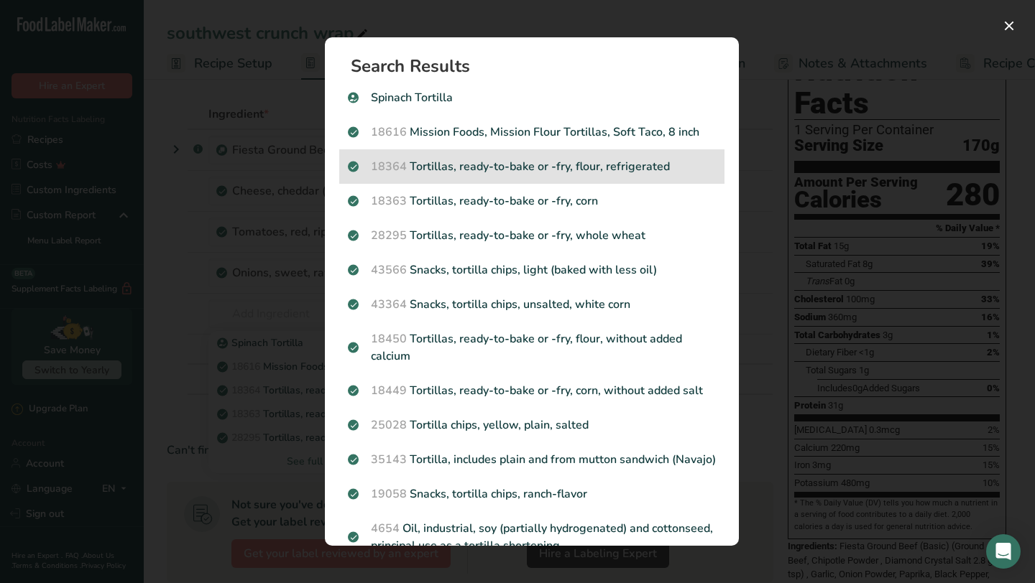
click at [494, 157] on div "18364 Tortillas, ready-to-bake or -fry, flour, refrigerated" at bounding box center [531, 166] width 385 height 34
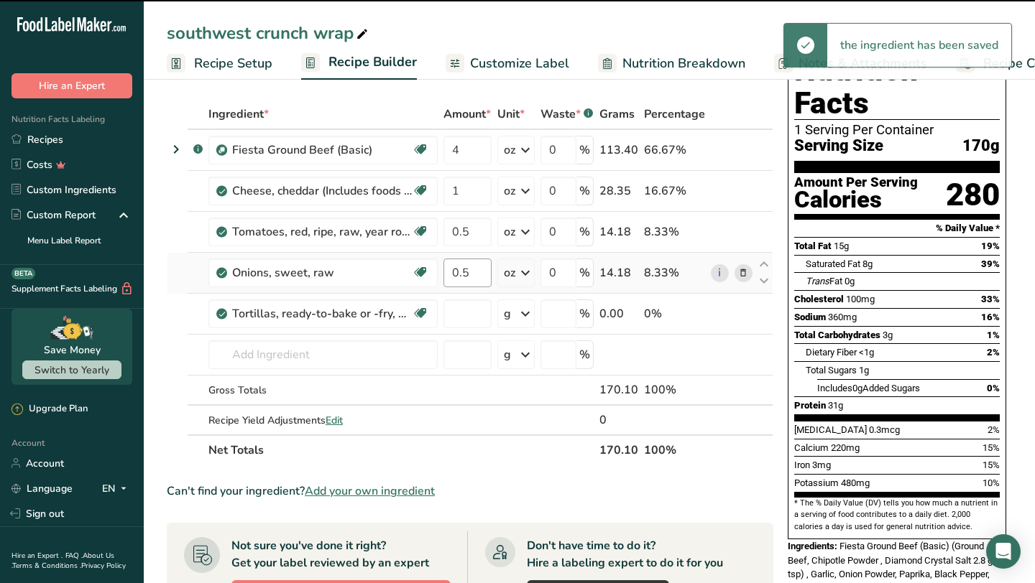
type input "0"
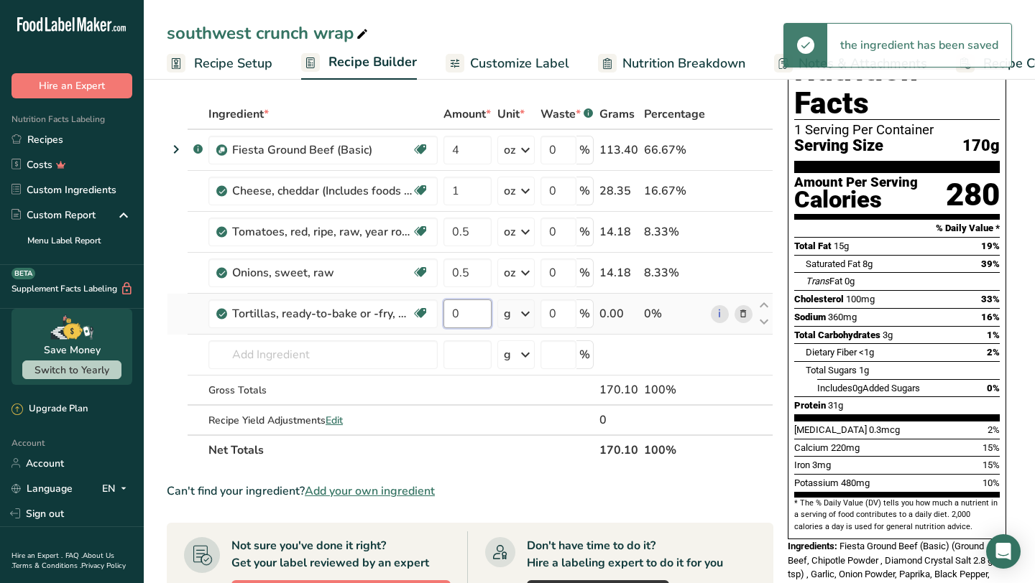
click at [469, 313] on input "0" at bounding box center [467, 314] width 48 height 29
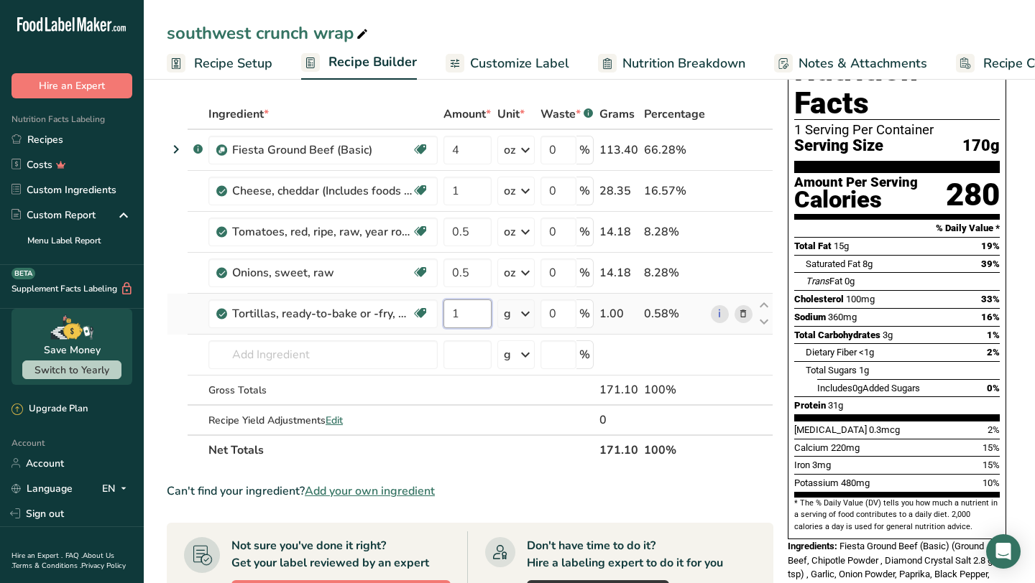
type input "1"
click at [528, 310] on div "Ingredient * Amount * Unit * Waste * .a-a{fill:#347362;}.b-a{fill:#fff;} Grams …" at bounding box center [470, 282] width 606 height 366
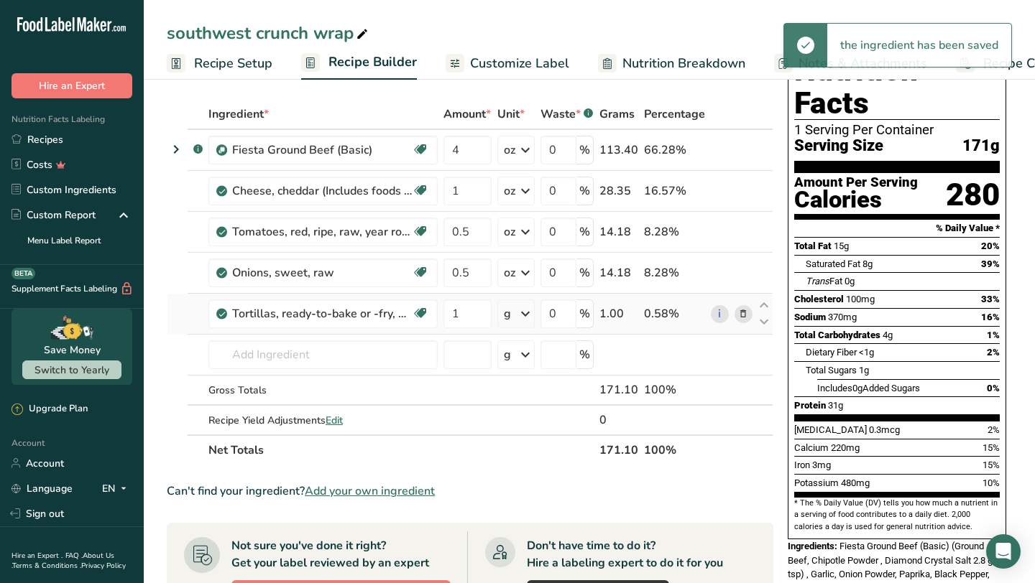
click at [528, 310] on icon at bounding box center [525, 314] width 17 height 26
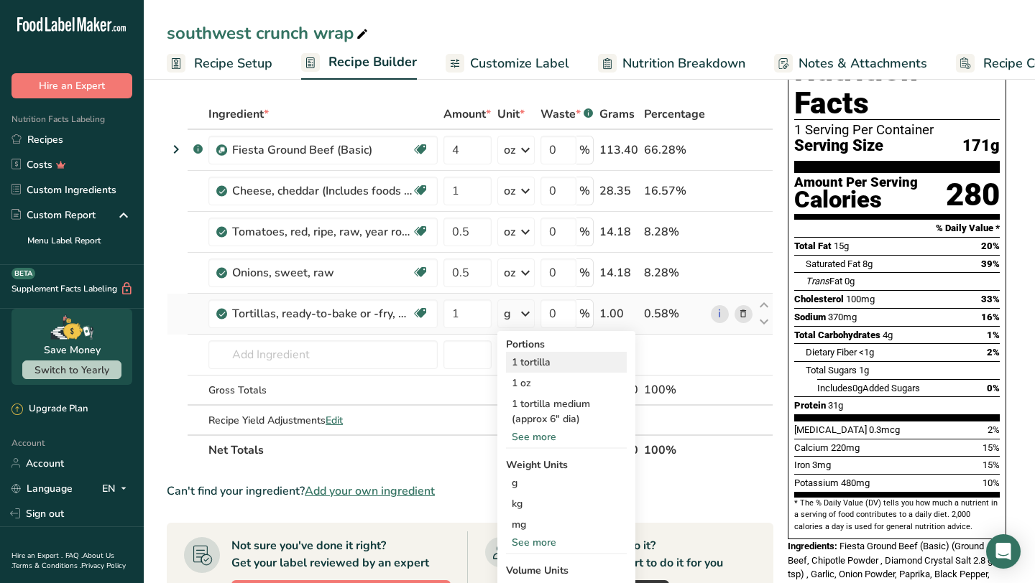
click at [543, 363] on div "1 tortilla" at bounding box center [566, 362] width 121 height 21
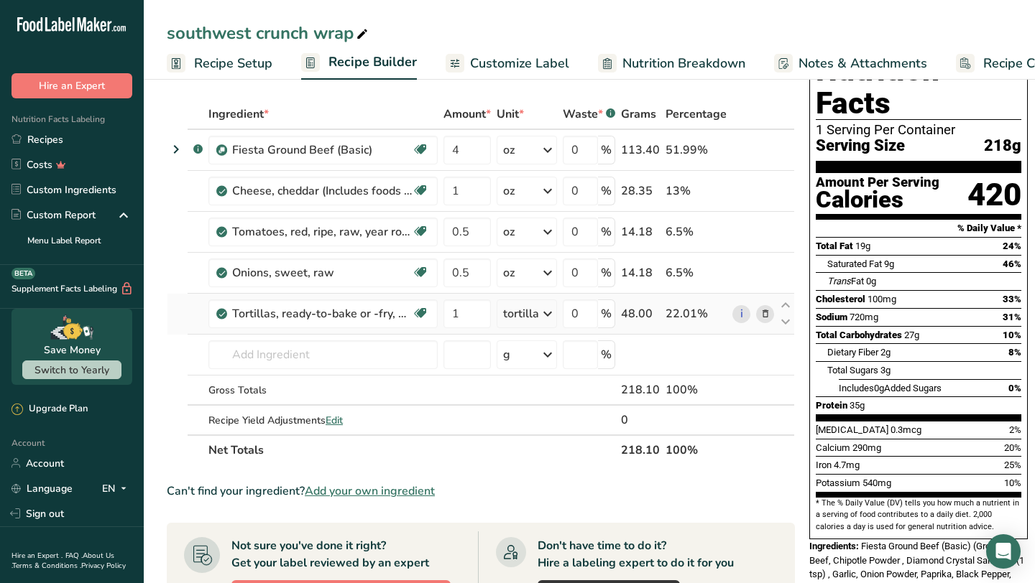
click at [545, 315] on icon at bounding box center [547, 314] width 17 height 26
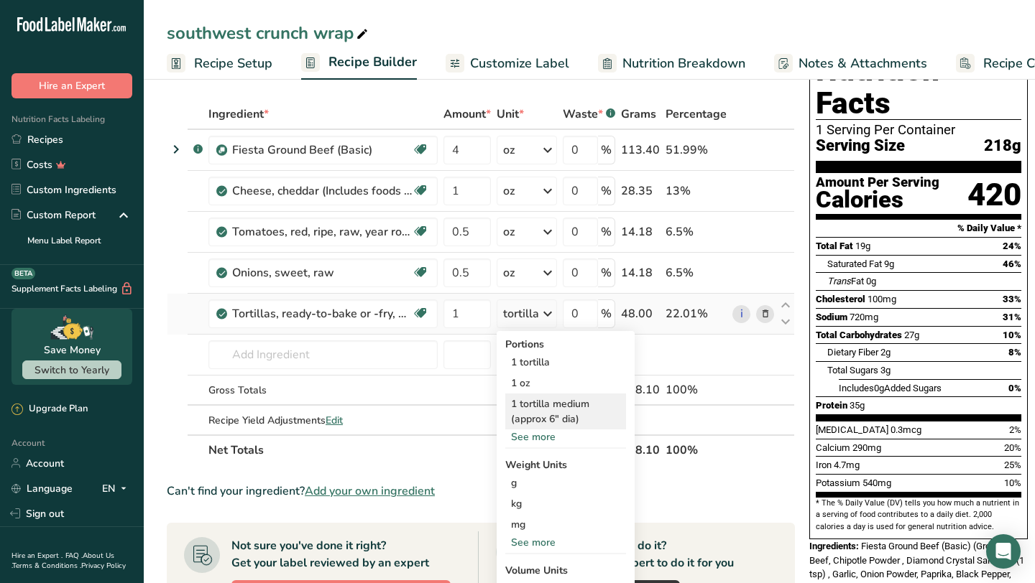
click at [527, 413] on div "1 tortilla medium (approx 6" dia)" at bounding box center [565, 412] width 121 height 36
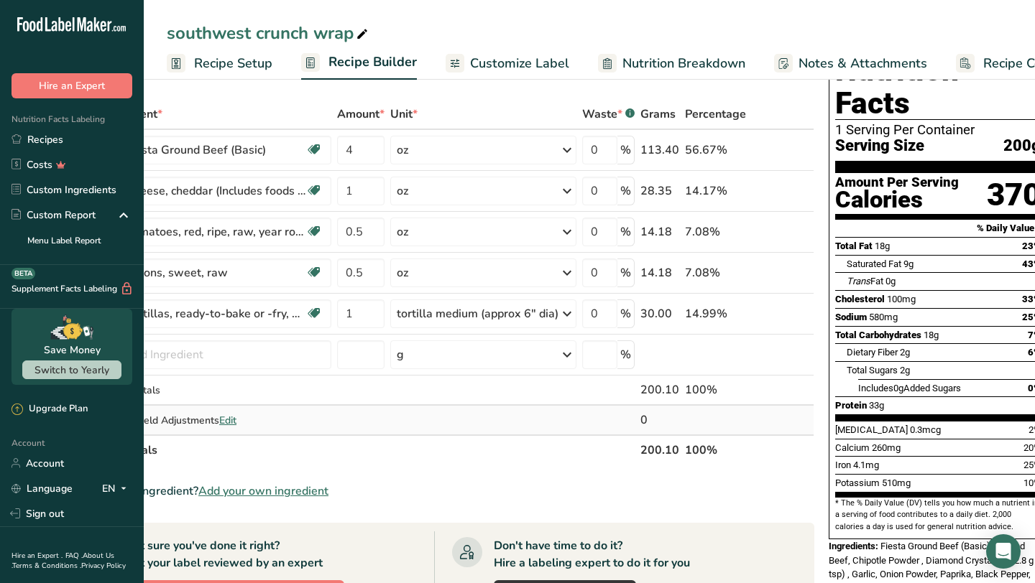
scroll to position [0, 122]
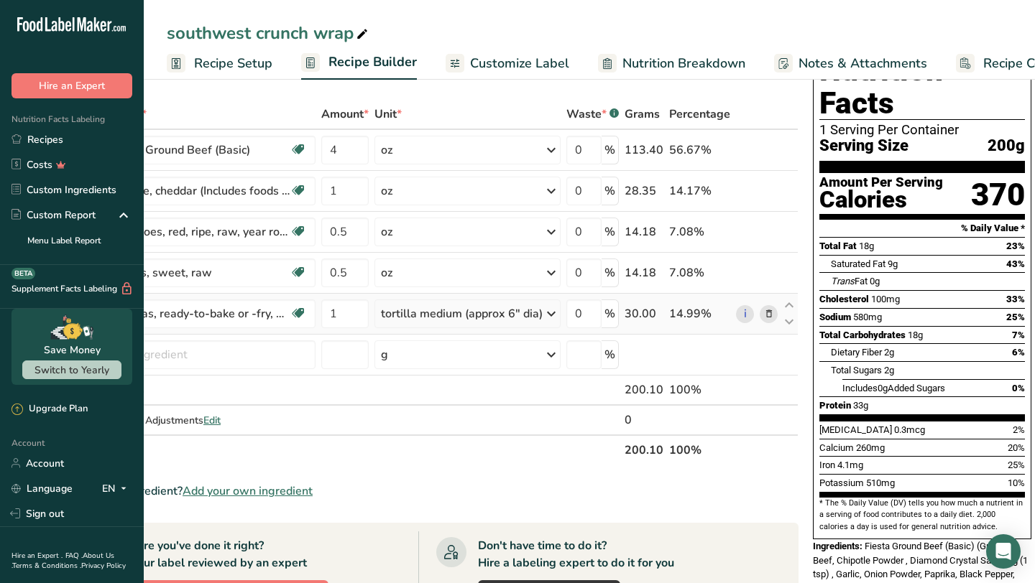
click at [550, 316] on icon at bounding box center [551, 314] width 17 height 26
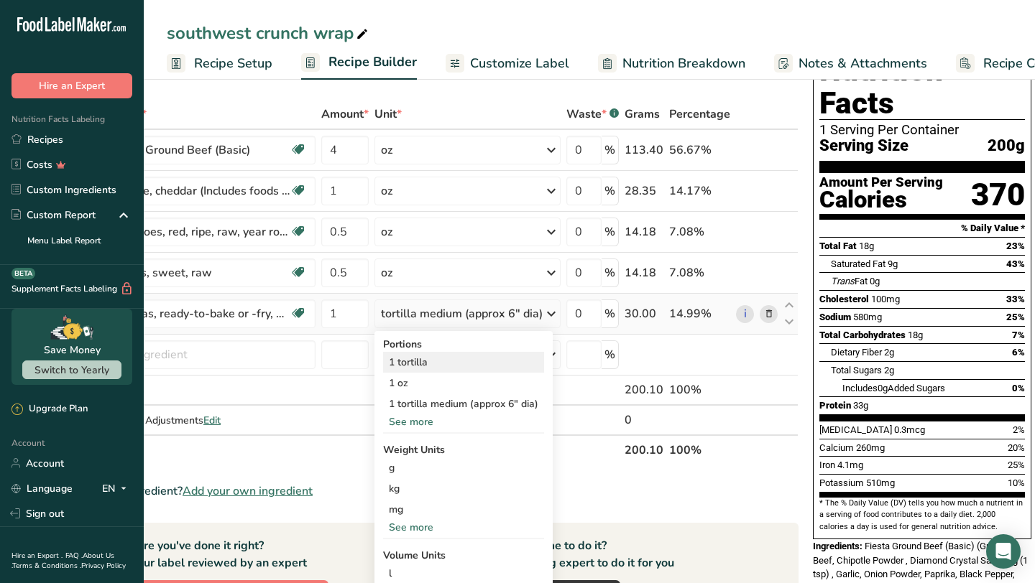
click at [411, 364] on div "1 tortilla" at bounding box center [463, 362] width 161 height 21
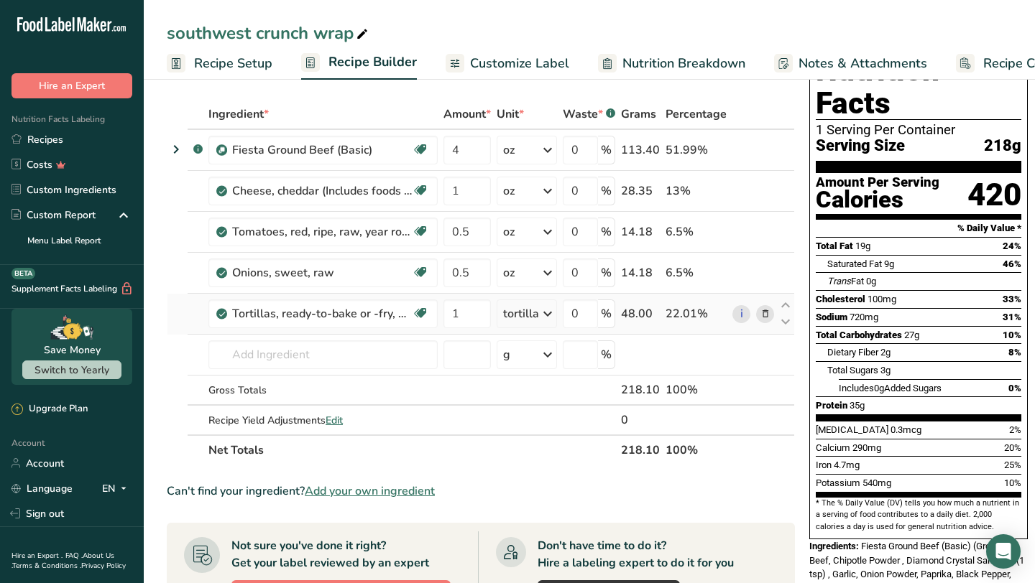
click at [547, 312] on icon at bounding box center [547, 314] width 17 height 26
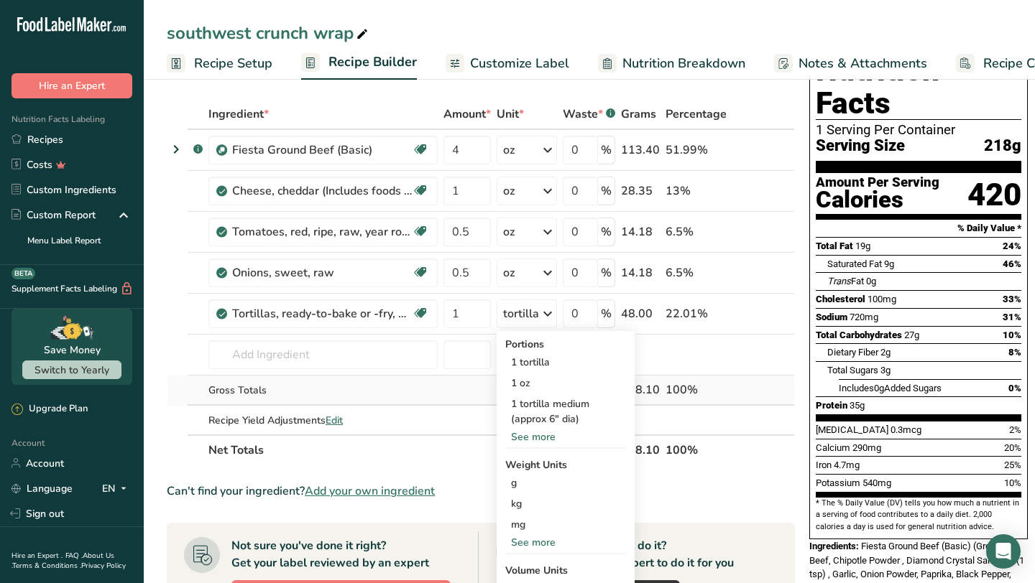
click at [382, 382] on td "Gross Totals" at bounding box center [323, 391] width 235 height 30
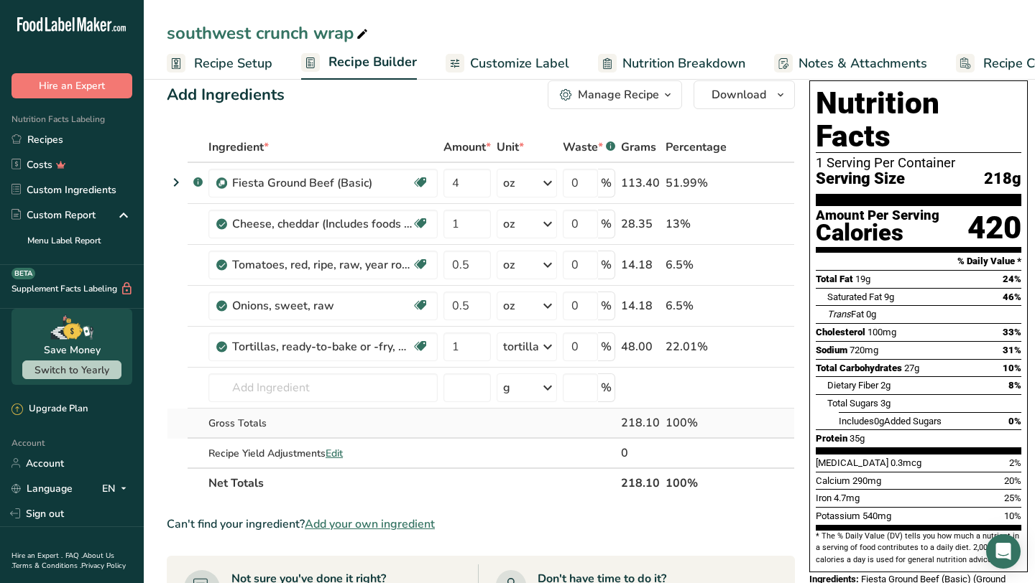
scroll to position [20, 0]
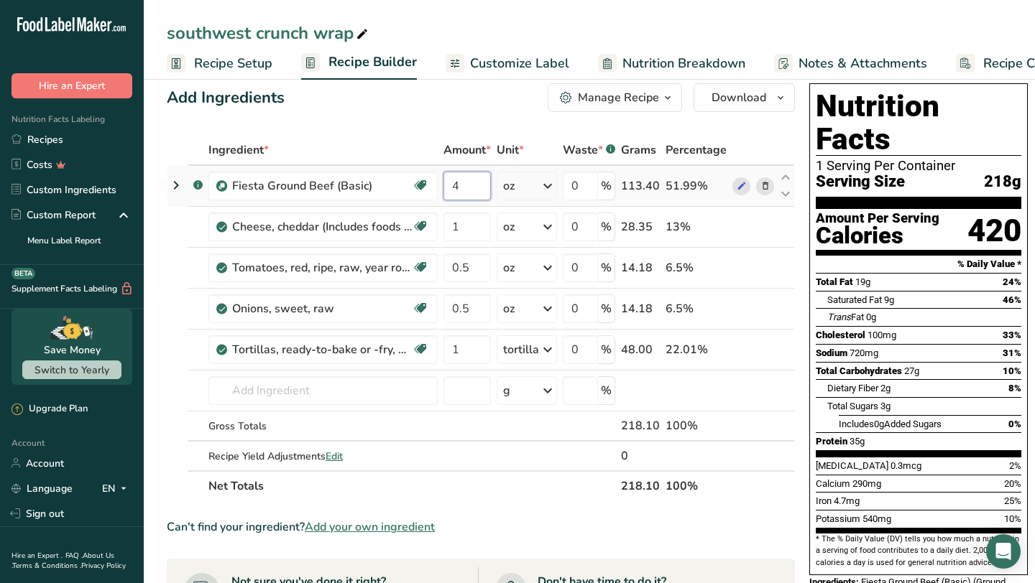
click at [466, 190] on input "4" at bounding box center [466, 186] width 47 height 29
type input "6"
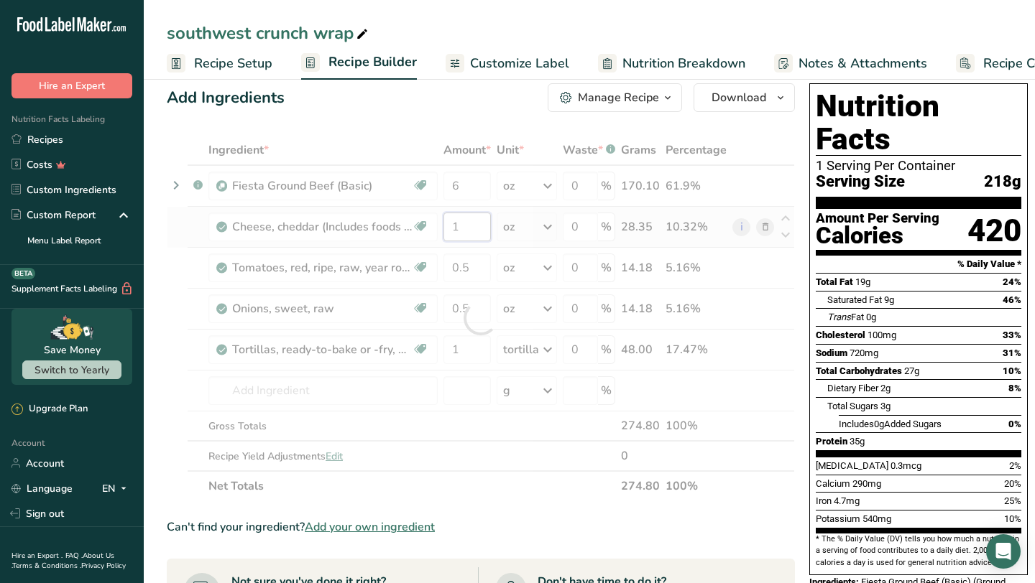
click at [469, 226] on div "Ingredient * Amount * Unit * Waste * .a-a{fill:#347362;}.b-a{fill:#fff;} Grams …" at bounding box center [481, 318] width 628 height 366
click at [471, 267] on div "Ingredient * Amount * Unit * Waste * .a-a{fill:#347362;}.b-a{fill:#fff;} Grams …" at bounding box center [481, 318] width 628 height 366
click at [469, 185] on div "Ingredient * Amount * Unit * Waste * .a-a{fill:#347362;}.b-a{fill:#fff;} Grams …" at bounding box center [481, 318] width 628 height 366
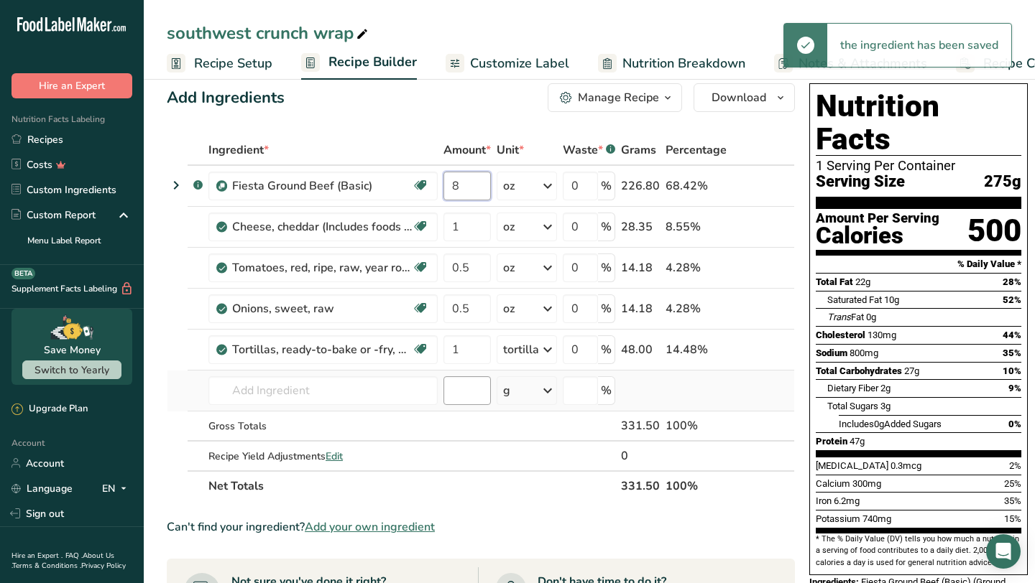
type input "8"
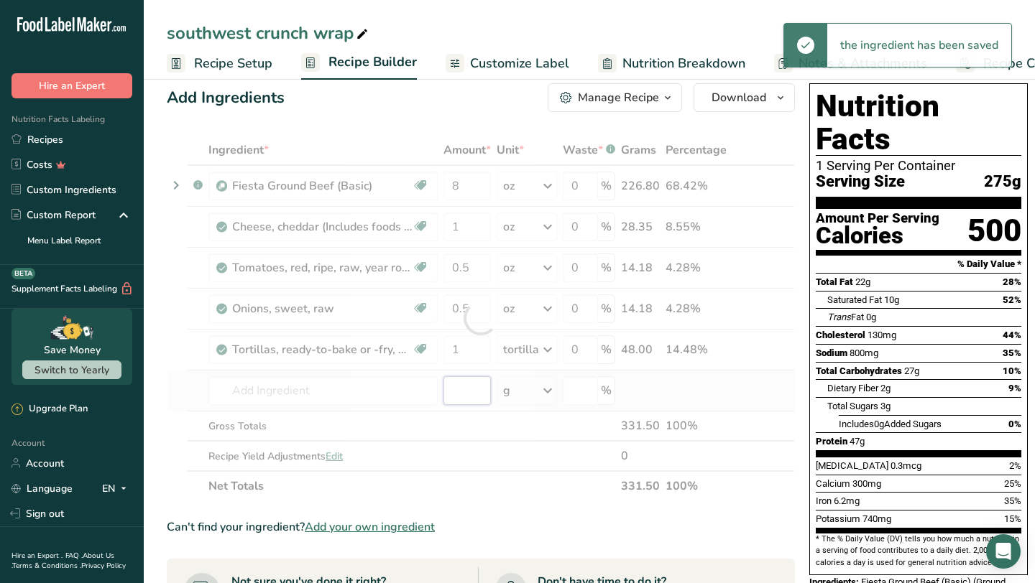
click at [471, 385] on div "Ingredient * Amount * Unit * Waste * .a-a{fill:#347362;}.b-a{fill:#fff;} Grams …" at bounding box center [481, 318] width 628 height 366
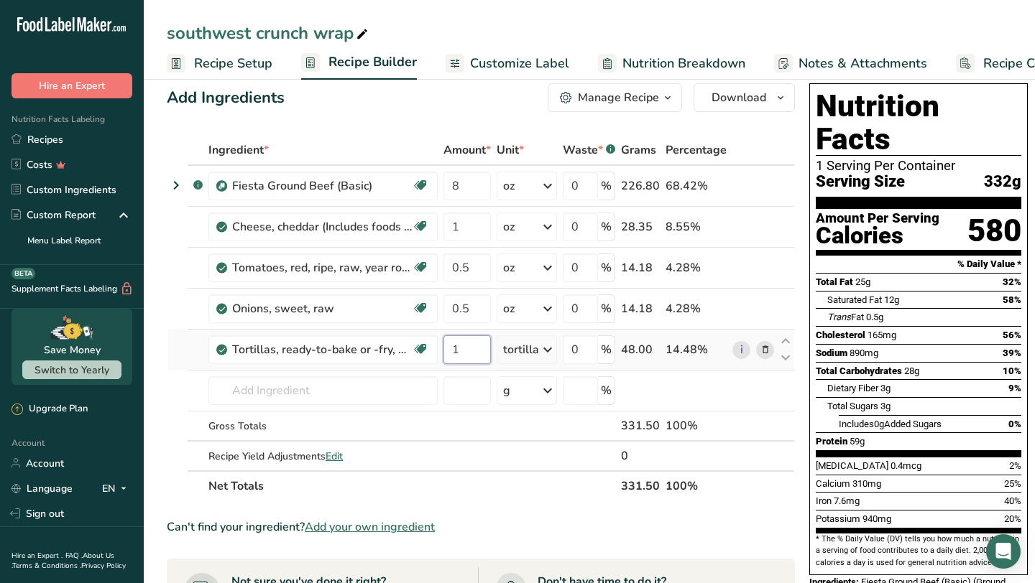
click at [469, 351] on input "1" at bounding box center [466, 350] width 47 height 29
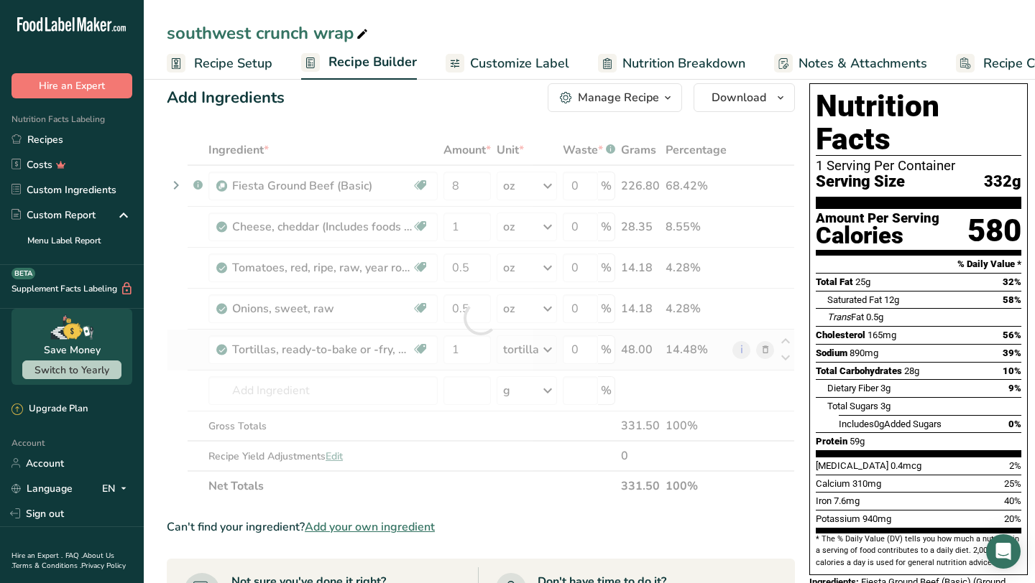
click at [764, 351] on div "Ingredient * Amount * Unit * Waste * .a-a{fill:#347362;}.b-a{fill:#fff;} Grams …" at bounding box center [481, 318] width 628 height 366
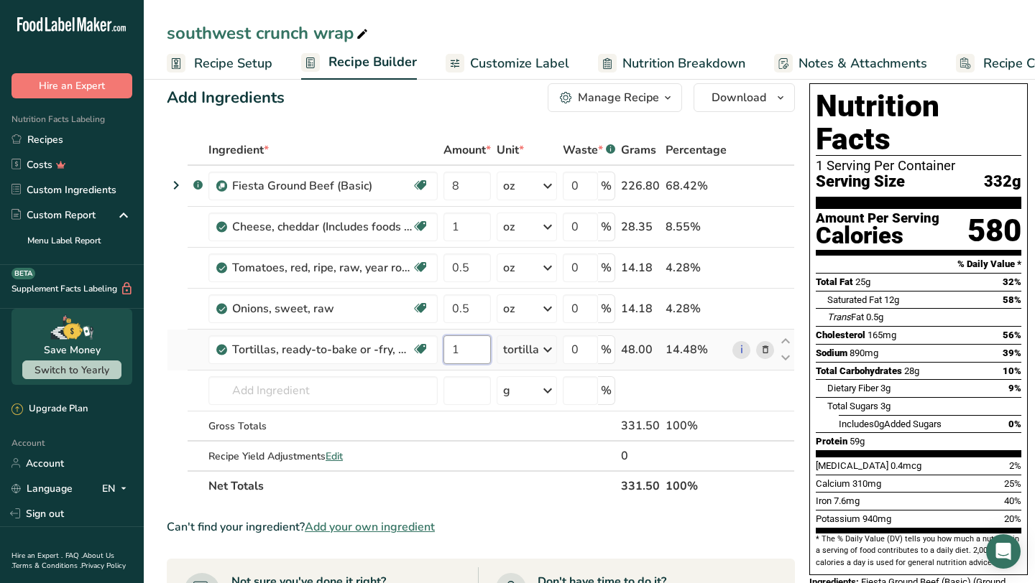
click at [472, 357] on input "1" at bounding box center [466, 350] width 47 height 29
type input "0"
click at [461, 406] on div "Ingredient * Amount * Unit * Waste * .a-a{fill:#347362;}.b-a{fill:#fff;} Grams …" at bounding box center [481, 318] width 628 height 366
click at [464, 228] on input "1" at bounding box center [466, 227] width 47 height 29
type input "1.5"
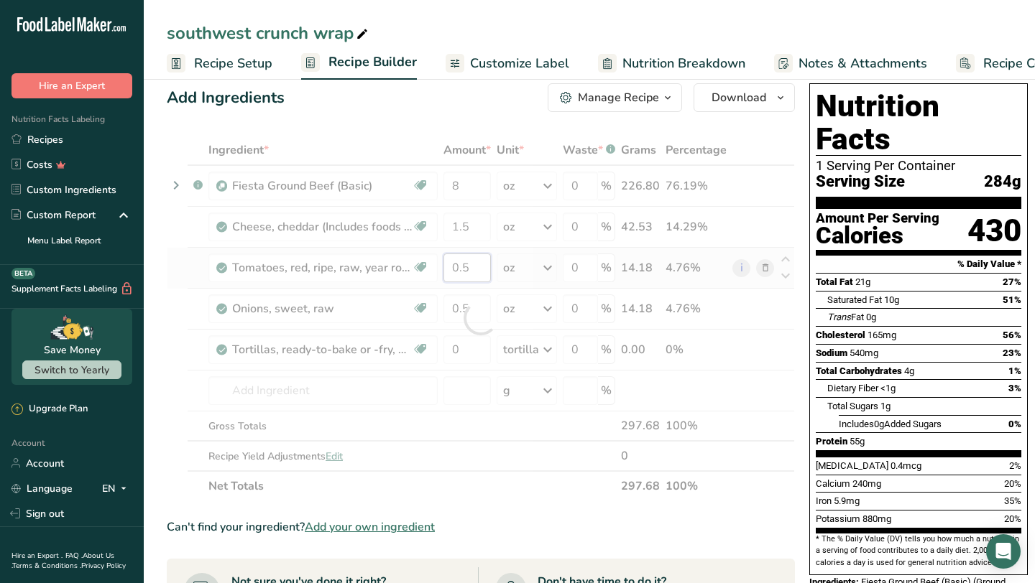
click at [471, 265] on div "Ingredient * Amount * Unit * Waste * .a-a{fill:#347362;}.b-a{fill:#fff;} Grams …" at bounding box center [481, 318] width 628 height 366
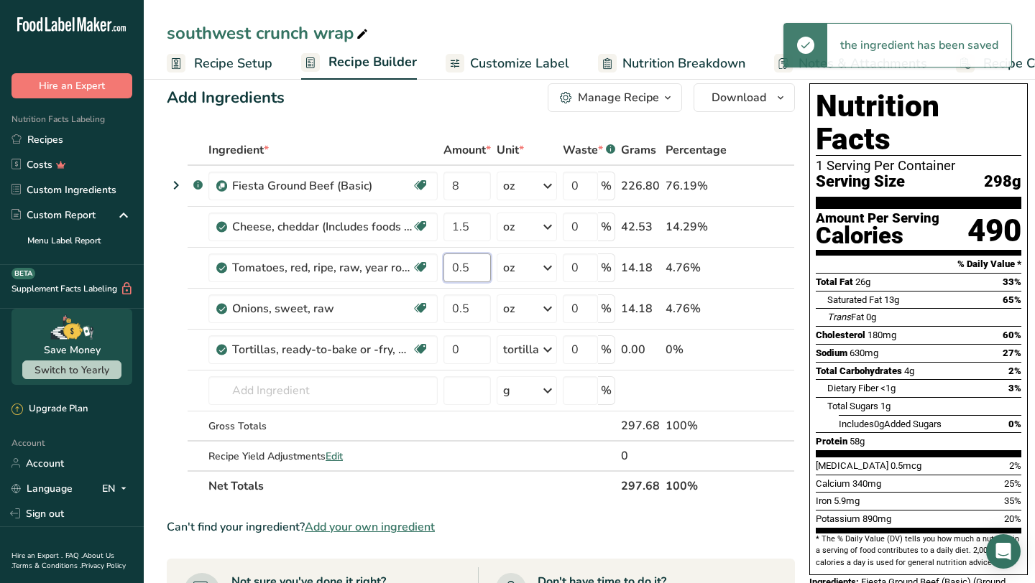
type input "0"
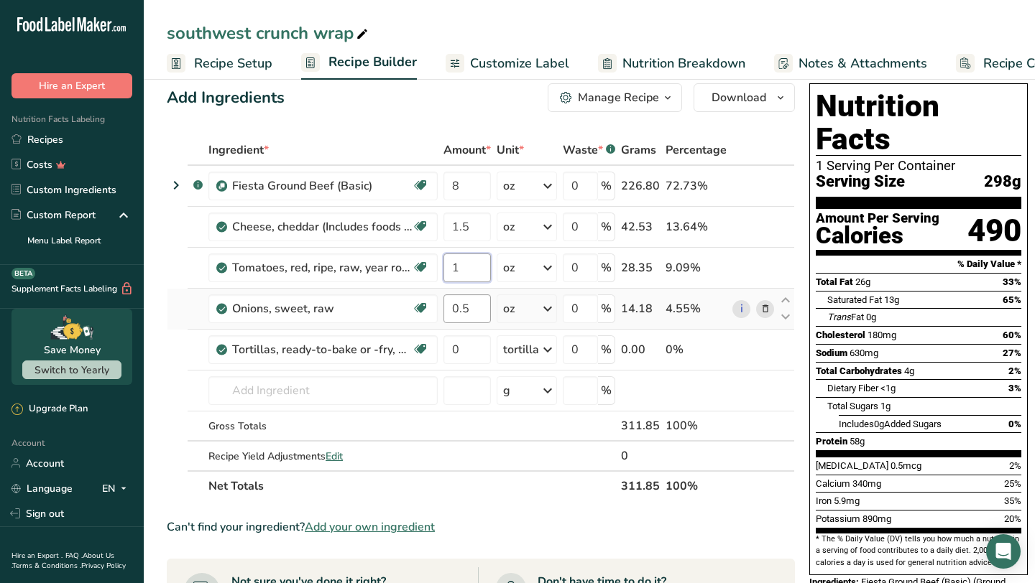
type input "1"
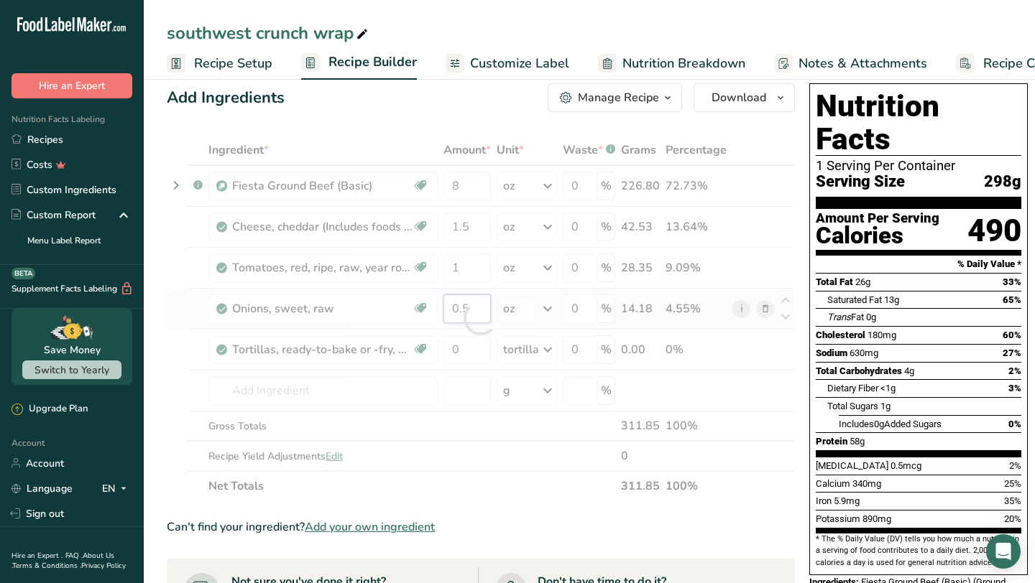
click at [471, 305] on div "Ingredient * Amount * Unit * Waste * .a-a{fill:#347362;}.b-a{fill:#fff;} Grams …" at bounding box center [481, 318] width 628 height 366
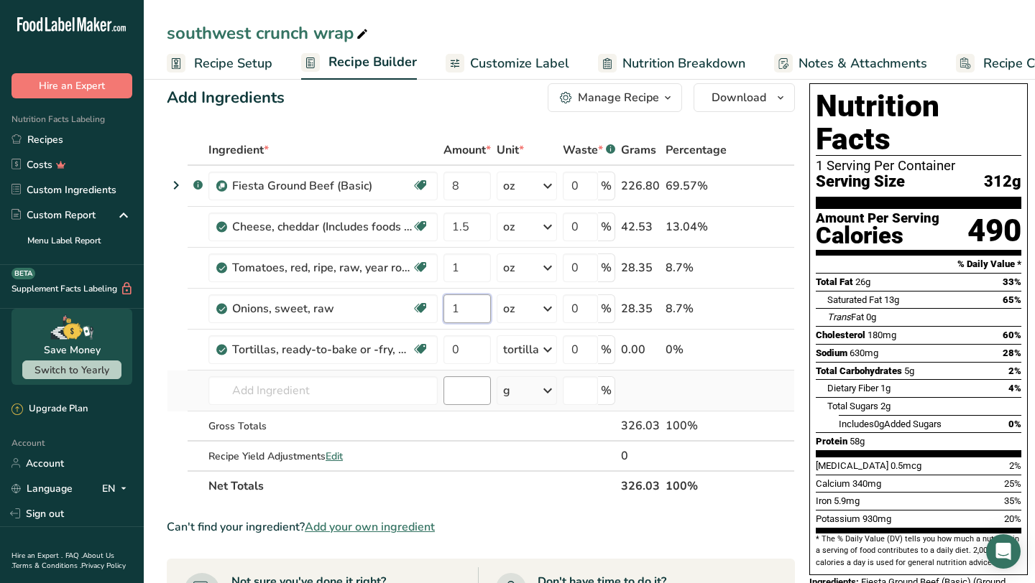
type input "1"
click at [471, 393] on div "Ingredient * Amount * Unit * Waste * .a-a{fill:#347362;}.b-a{fill:#fff;} Grams …" at bounding box center [481, 318] width 628 height 366
click at [463, 188] on input "8" at bounding box center [466, 186] width 47 height 29
type input "6"
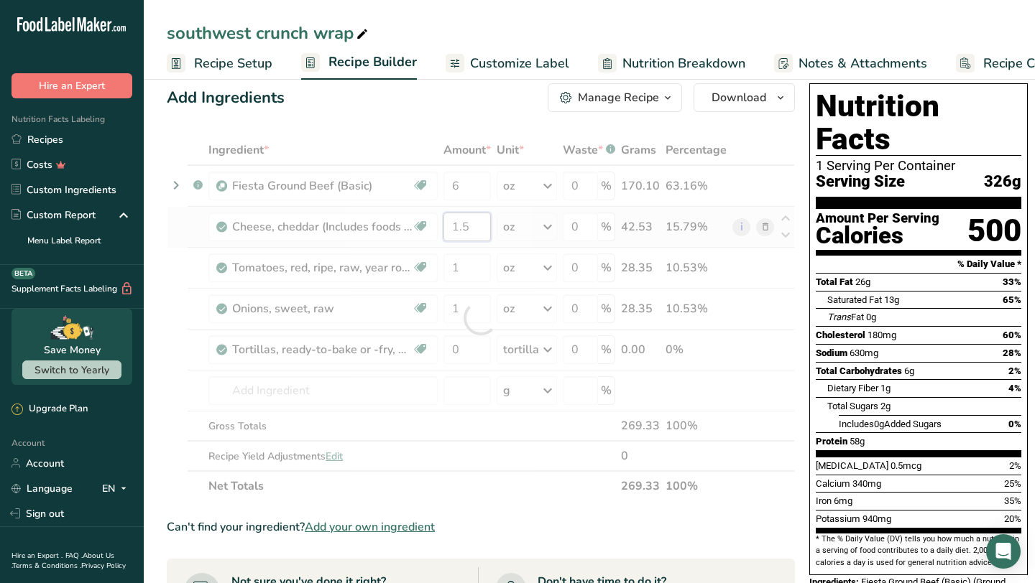
click at [474, 228] on div "Ingredient * Amount * Unit * Waste * .a-a{fill:#347362;}.b-a{fill:#fff;} Grams …" at bounding box center [481, 318] width 628 height 366
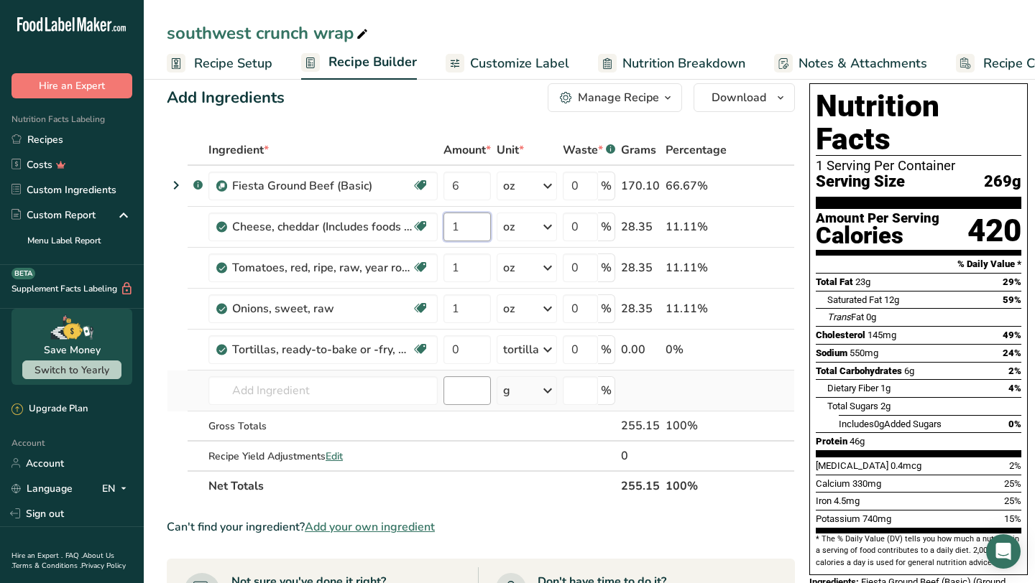
type input "1"
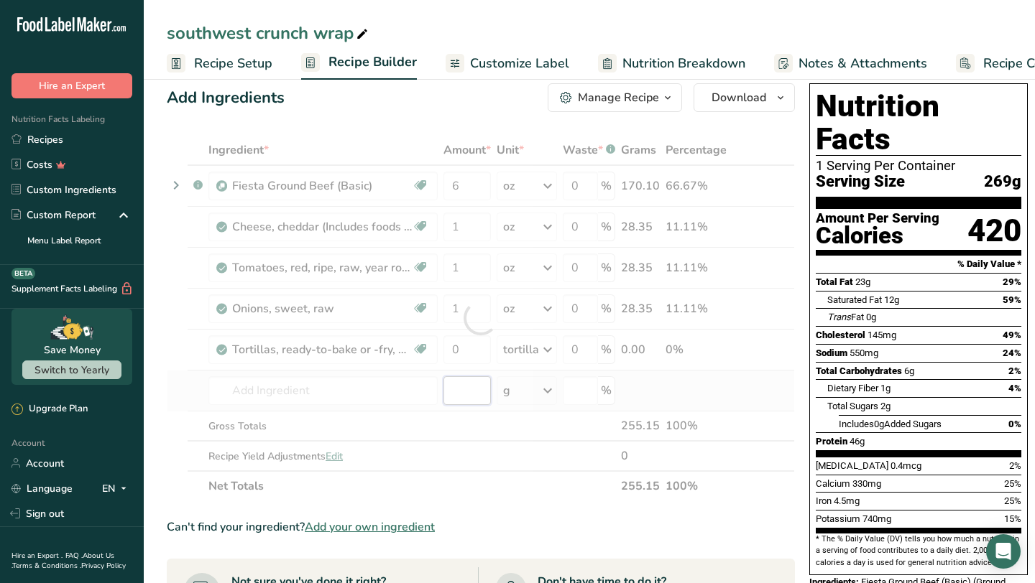
click at [471, 391] on div "Ingredient * Amount * Unit * Waste * .a-a{fill:#347362;}.b-a{fill:#fff;} Grams …" at bounding box center [481, 318] width 628 height 366
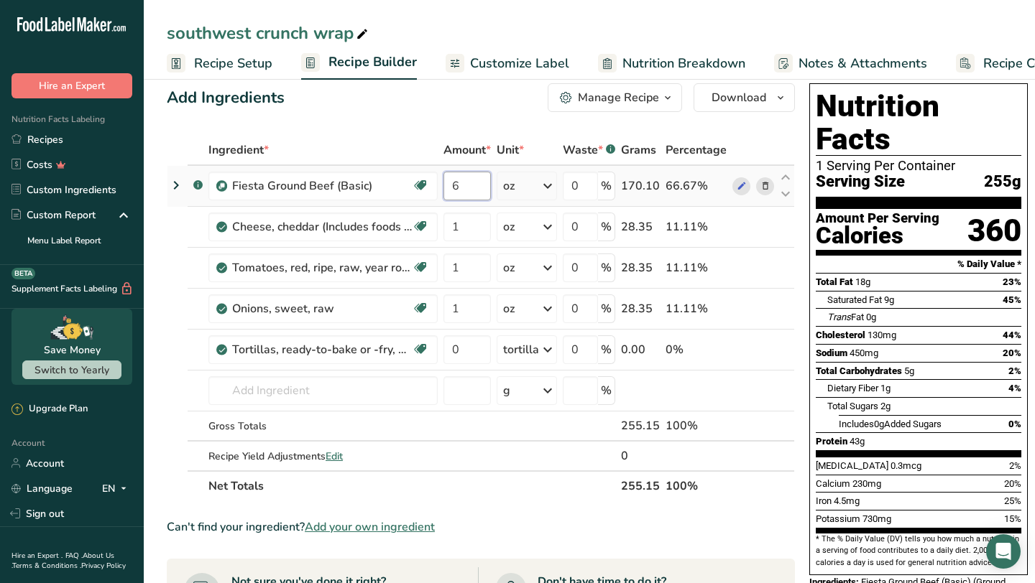
click at [462, 191] on input "6" at bounding box center [466, 186] width 47 height 29
type input "4"
click at [471, 228] on div "Ingredient * Amount * Unit * Waste * .a-a{fill:#347362;}.b-a{fill:#fff;} Grams …" at bounding box center [481, 318] width 628 height 366
type input "0.5"
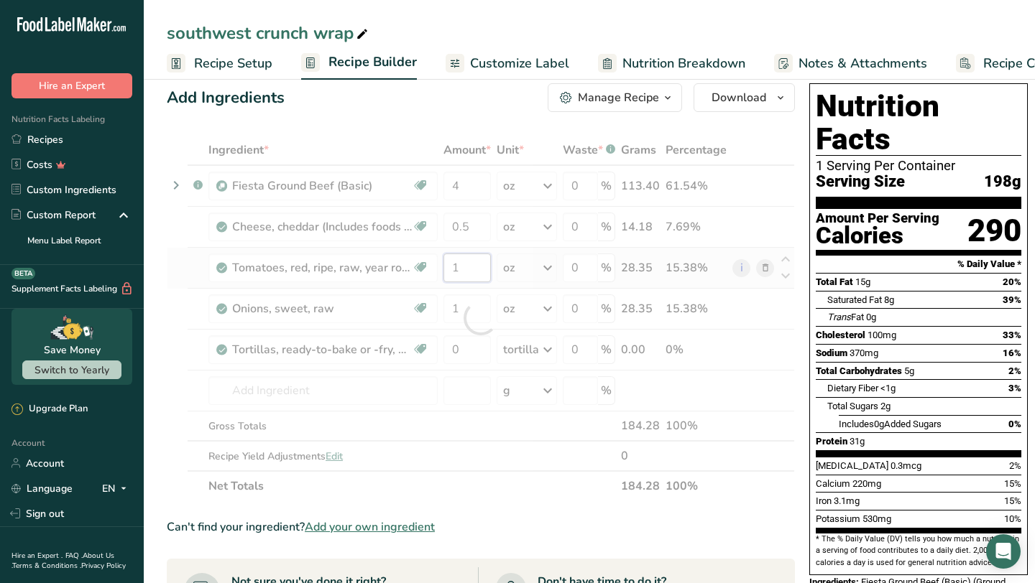
click at [466, 274] on div "Ingredient * Amount * Unit * Waste * .a-a{fill:#347362;}.b-a{fill:#fff;} Grams …" at bounding box center [481, 318] width 628 height 366
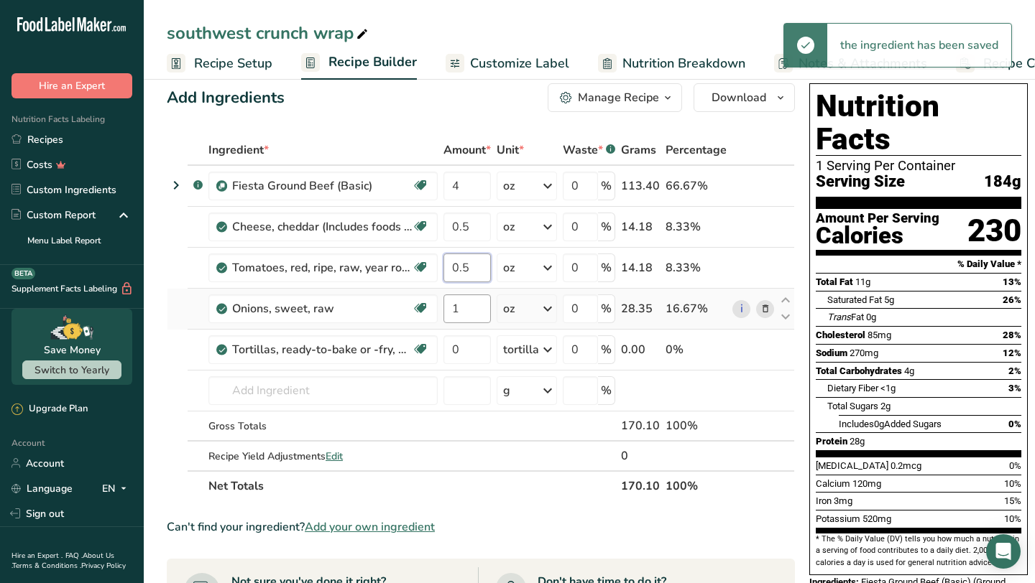
type input "0.5"
click at [469, 315] on div "Ingredient * Amount * Unit * Waste * .a-a{fill:#347362;}.b-a{fill:#fff;} Grams …" at bounding box center [481, 318] width 628 height 366
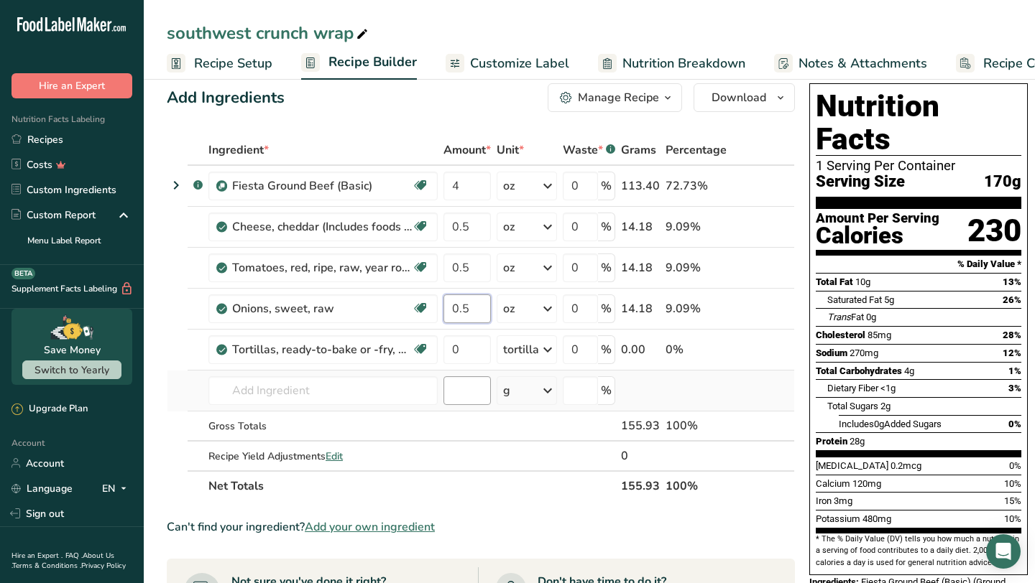
type input "0.5"
click at [462, 398] on div "Ingredient * Amount * Unit * Waste * .a-a{fill:#347362;}.b-a{fill:#fff;} Grams …" at bounding box center [481, 318] width 628 height 366
click at [41, 141] on link "Recipes" at bounding box center [72, 139] width 144 height 25
